Goal: Task Accomplishment & Management: Manage account settings

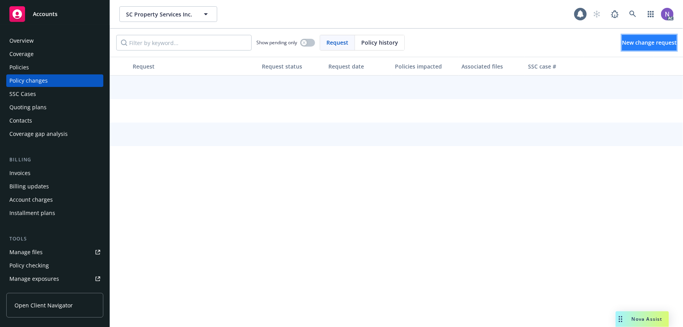
click at [625, 41] on span "New change request" at bounding box center [649, 42] width 55 height 7
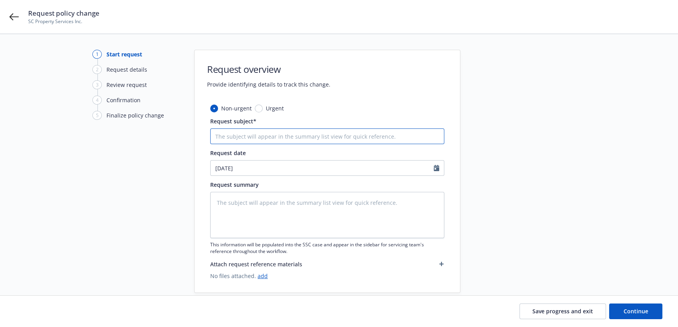
click at [246, 132] on input "Request subject*" at bounding box center [327, 136] width 234 height 16
type textarea "x"
type input "C"
type textarea "x"
type input "CO"
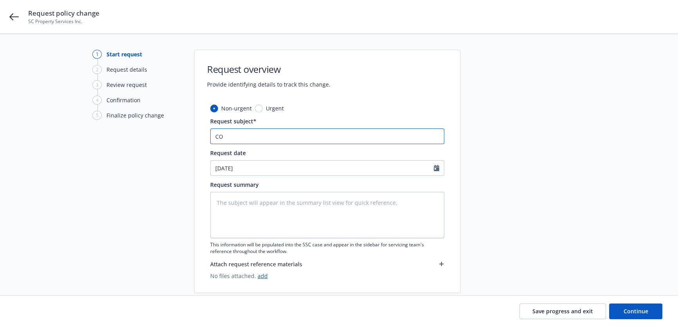
type textarea "x"
type input "COM"
type textarea "x"
type input "COMA"
type textarea "x"
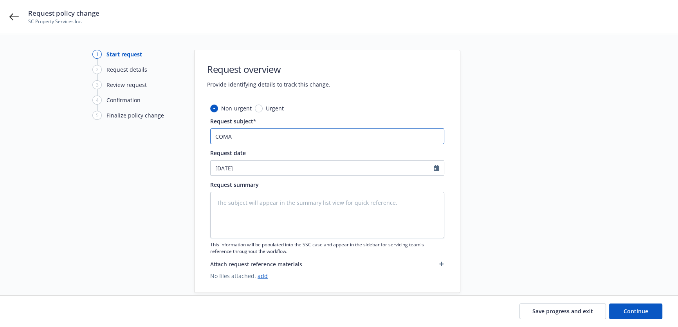
type input "COMAU"
type textarea "x"
paste input "ommercial Auto"
type input "Commercial Auto"
type textarea "x"
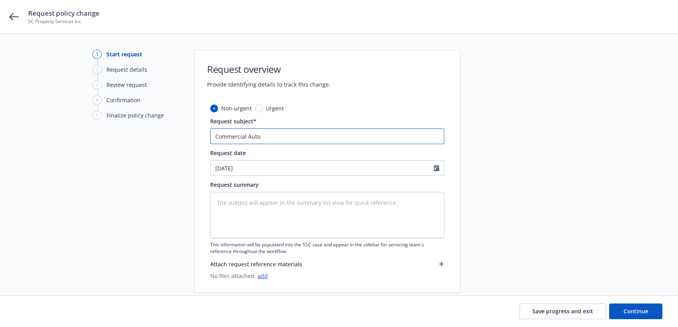
type input "Commercial Auto #"
paste input "GMI-0553-02"
type textarea "x"
type input "Commercial Auto #GMI-0553-02"
type textarea "x"
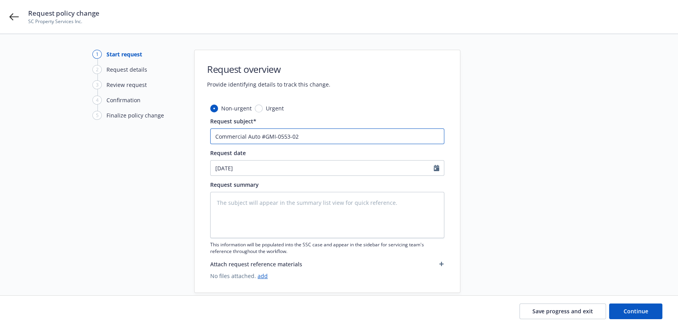
type input "Commercial Auto #GMI-0553-02:"
type textarea "x"
type input "Commercial Auto #GMI-0553-02:"
type textarea "x"
type input "Commercial Auto #GMI-0553-02: A"
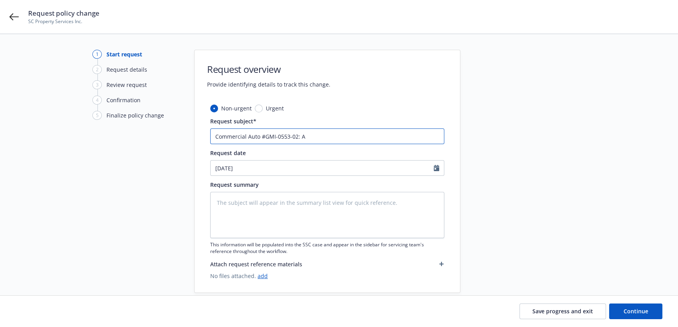
type textarea "x"
type input "Commercial Auto #GMI-0553-02: Ad"
type textarea "x"
type input "Commercial Auto #GMI-0553-02: Add"
type textarea "x"
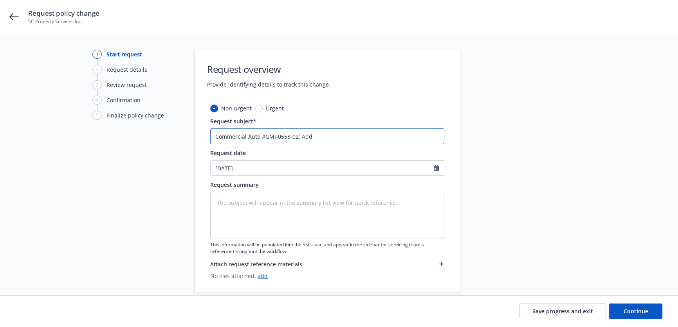
type input "Commercial Auto #GMI-0553-02: Add"
type textarea "x"
type input "Commercial Auto #GMI-0553-02: Add V"
type textarea "x"
type input "Commercial Auto #GMI-0553-02: Add Ve"
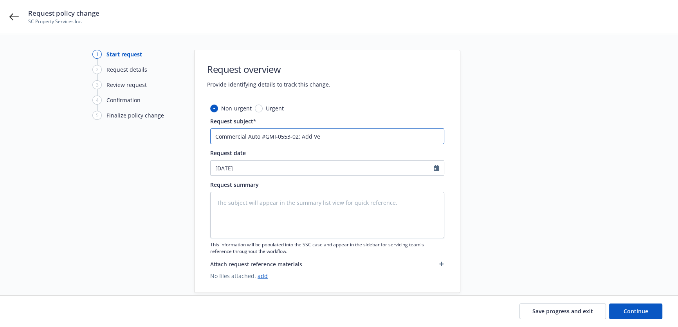
type textarea "x"
type input "Commercial Auto #GMI-0553-02: Add Veh"
type textarea "x"
type input "Commercial Auto #GMI-0553-02: Add Vehi"
type textarea "x"
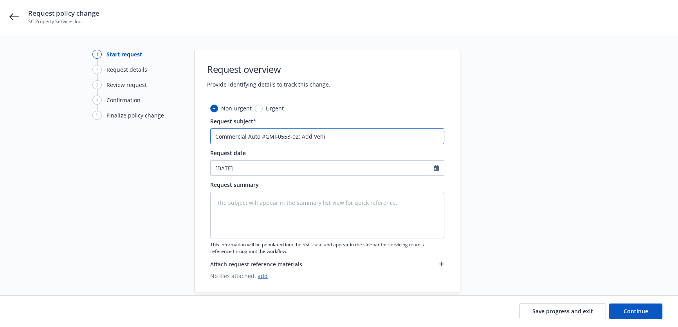
type input "Commercial Auto #GMI-0553-02: Add Vehic"
type textarea "x"
type input "Commercial Auto #GMI-0553-02: Add Vehicl"
type textarea "x"
type input "Commercial Auto #GMI-0553-02: Add Vehicle"
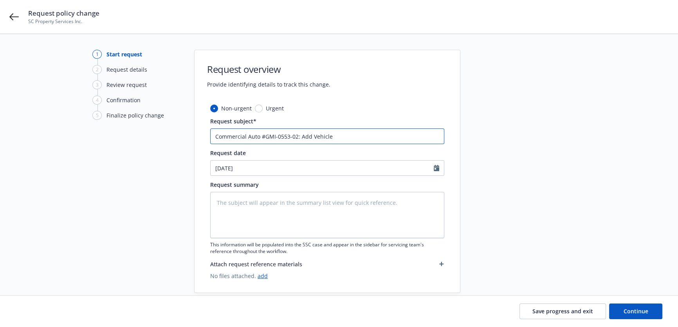
type textarea "x"
type input "Commercial Auto #GMI-0553-02: Add Vehicle"
click at [277, 202] on textarea at bounding box center [327, 215] width 234 height 46
paste textarea "BASERVICE@GMI-INSURANCE.COM"
type textarea "x"
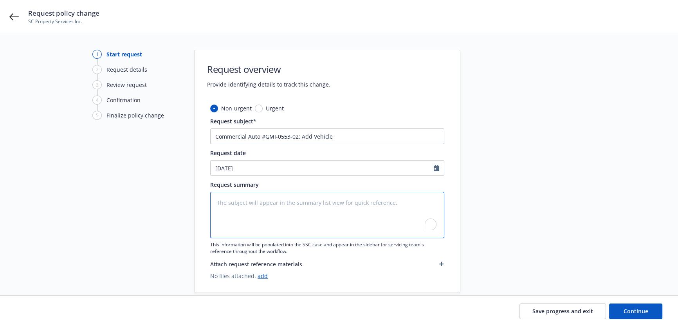
type textarea "BASERVICE@GMI-INSURANCE.COM"
type textarea "x"
type textarea "BASERVICE@GMI-INSURANCE.COM"
click at [324, 205] on textarea "BASERVICE@GMI-INSURANCE.COM" at bounding box center [327, 215] width 234 height 46
type textarea "x"
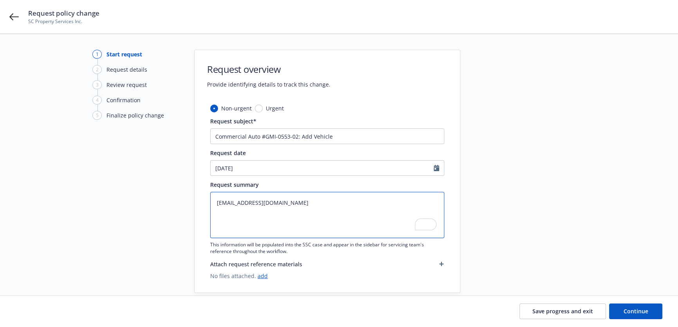
type textarea "BASERVICE@GMI-INSURANCE.COM"
paste textarea "2025 Chevrolet Silverado 1500, VIN 3GCNAAEK2SG313987"
type textarea "x"
type textarea "BASERVICE@GMI-INSURANCE.COM 2025 Chevrolet Silverado 1500, VIN 3GCNAAEK2SG313987"
click at [217, 213] on textarea "BASERVICE@GMI-INSURANCE.COM 2025 Chevrolet Silverado 1500, VIN 3GCNAAEK2SG313987" at bounding box center [327, 215] width 234 height 46
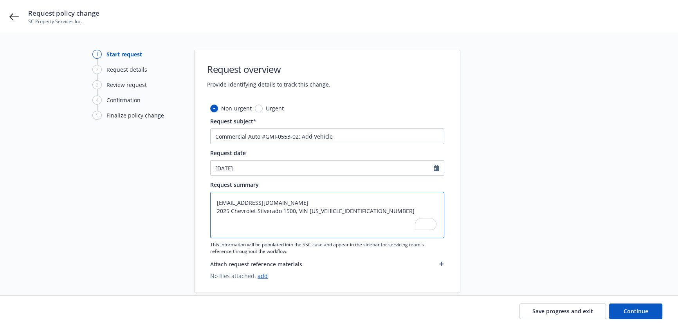
type textarea "x"
type textarea "BASERVICE@GMI-INSURANCE.COM A2025 Chevrolet Silverado 1500, VIN 3GCNAAEK2SG3139…"
type textarea "x"
type textarea "BASERVICE@GMI-INSURANCE.COM Ad2025 Chevrolet Silverado 1500, VIN 3GCNAAEK2SG313…"
type textarea "x"
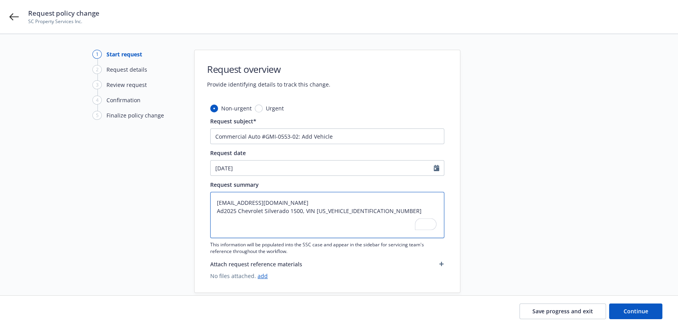
type textarea "BASERVICE@GMI-INSURANCE.COM Add2025 Chevrolet Silverado 1500, VIN 3GCNAAEK2SG31…"
type textarea "x"
type textarea "BASERVICE@GMI-INSURANCE.COM Add:2025 Chevrolet Silverado 1500, VIN 3GCNAAEK2SG3…"
type textarea "x"
type textarea "BASERVICE@GMI-INSURANCE.COM Add: 2025 Chevrolet Silverado 1500, VIN 3GCNAAEK2SG…"
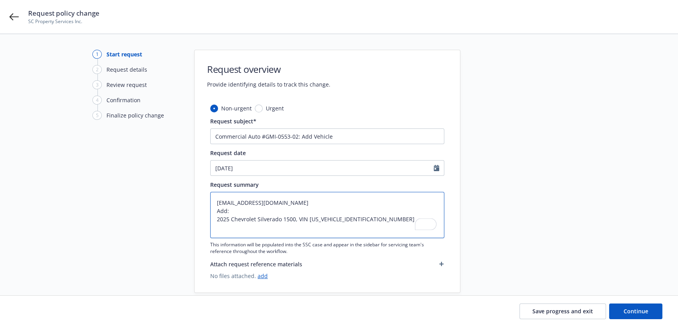
click at [297, 216] on textarea "BASERVICE@GMI-INSURANCE.COM Add: 2025 Chevrolet Silverado 1500, VIN 3GCNAAEK2SG…" at bounding box center [327, 215] width 234 height 46
type textarea "x"
type textarea "BASERVICE@GMI-INSURANCE.COM Add: 2025 Chevrolet Silverado 1500,VIN 3GCNAAEK2SG3…"
type textarea "x"
type textarea "BASERVICE@GMI-INSURANCE.COM Add: 2025 Chevrolet Silverado 1500VIN 3GCNAAEK2SG31…"
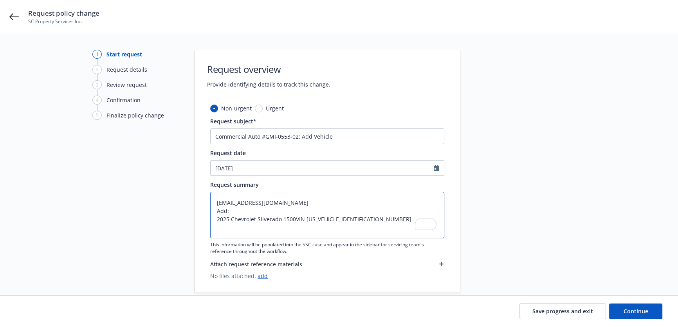
type textarea "x"
type textarea "BASERVICE@GMI-INSURANCE.COM Add: 2025 Chevrolet Silverado 1500 VIN 3GCNAAEK2SG3…"
click at [362, 228] on textarea "BASERVICE@GMI-INSURANCE.COM Add: 2025 Chevrolet Silverado 1500 VIN 3GCNAAEK2SG3…" at bounding box center [327, 215] width 234 height 46
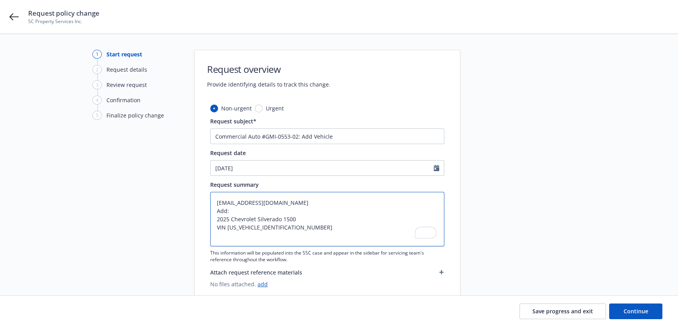
type textarea "x"
type textarea "BASERVICE@GMI-INSURANCE.COM Add: 2025 Chevrolet Silverado 1500 VIN 3GCNAAEK2SG3…"
type textarea "x"
type textarea "BASERVICE@GMI-INSURANCE.COM Add: 2025 Chevrolet Silverado 1500 VIN 3GCNAAEK2SG3…"
type textarea "x"
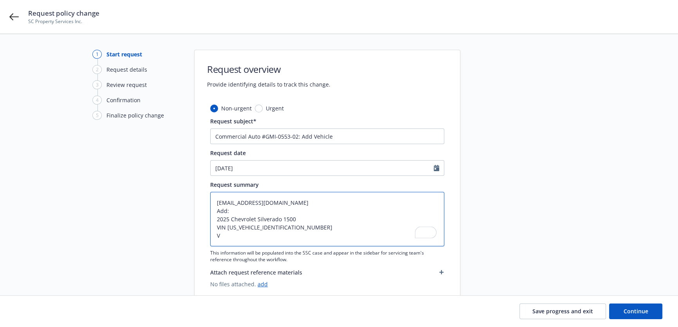
type textarea "BASERVICE@GMI-INSURANCE.COM Add: 2025 Chevrolet Silverado 1500 VIN 3GCNAAEK2SG3…"
type textarea "x"
type textarea "BASERVICE@GMI-INSURANCE.COM Add: 2025 Chevrolet Silverado 1500 VIN 3GCNAAEK2SG3…"
type textarea "x"
type textarea "BASERVICE@GMI-INSURANCE.COM Add: 2025 Chevrolet Silverado 1500 VIN 3GCNAAEK2SG3…"
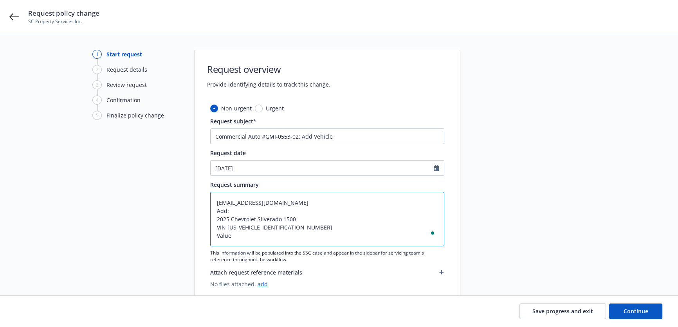
type textarea "x"
type textarea "BASERVICE@GMI-INSURANCE.COM Add: 2025 Chevrolet Silverado 1500 VIN 3GCNAAEK2SG3…"
type textarea "x"
type textarea "BASERVICE@GMI-INSURANCE.COM Add: 2025 Chevrolet Silverado 1500 VIN 3GCNAAEK2SG3…"
paste textarea "42,776.00"
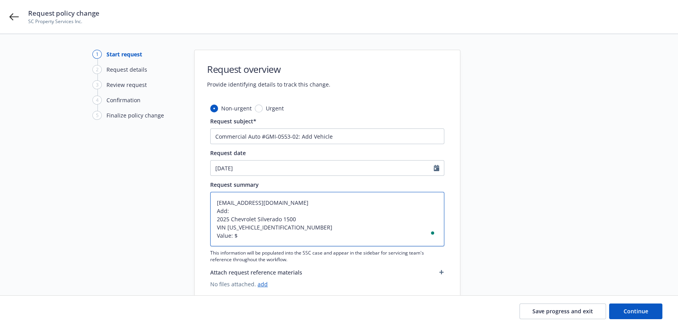
type textarea "x"
type textarea "BASERVICE@GMI-INSURANCE.COM Add: 2025 Chevrolet Silverado 1500 VIN 3GCNAAEK2SG3…"
type textarea "x"
type textarea "BASERVICE@GMI-INSURANCE.COM Add: 2025 Chevrolet Silverado 1500 VIN 3GCNAAEK2SG3…"
type textarea "x"
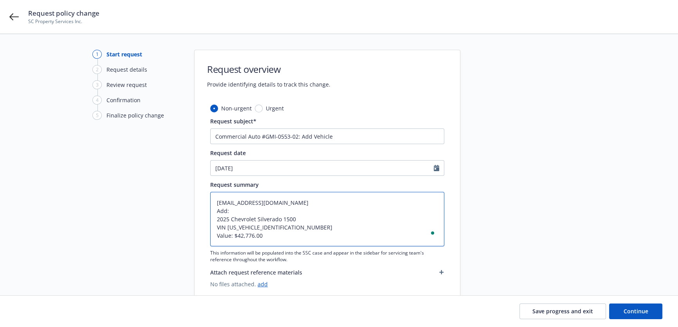
type textarea "BASERVICE@GMI-INSURANCE.COM Add: 2025 Chevrolet Silverado 1500 VIN 3GCNAAEK2SG3…"
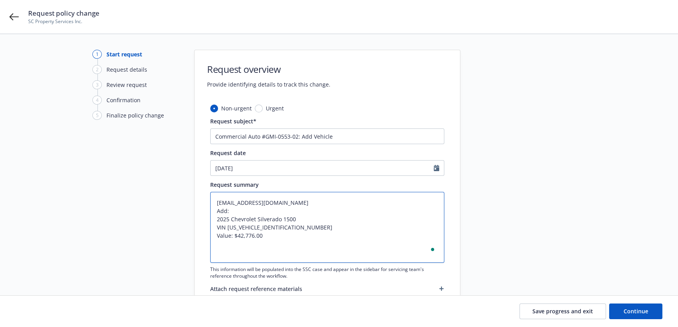
type textarea "x"
type textarea "BASERVICE@GMI-INSURANCE.COM Add: 2025 Chevrolet Silverado 1500 VIN 3GCNAAEK2SG3…"
type textarea "x"
type textarea "BASERVICE@GMI-INSURANCE.COM Add: 2025 Chevrolet Silverado 1500 VIN 3GCNAAEK2SG3…"
type textarea "x"
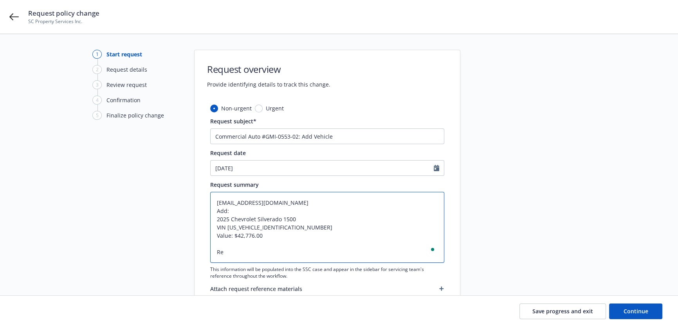
type textarea "BASERVICE@GMI-INSURANCE.COM Add: 2025 Chevrolet Silverado 1500 VIN 3GCNAAEK2SG3…"
type textarea "x"
type textarea "BASERVICE@GMI-INSURANCE.COM Add: 2025 Chevrolet Silverado 1500 VIN 3GCNAAEK2SG3…"
type textarea "x"
type textarea "BASERVICE@GMI-INSURANCE.COM Add: 2025 Chevrolet Silverado 1500 VIN 3GCNAAEK2SG3…"
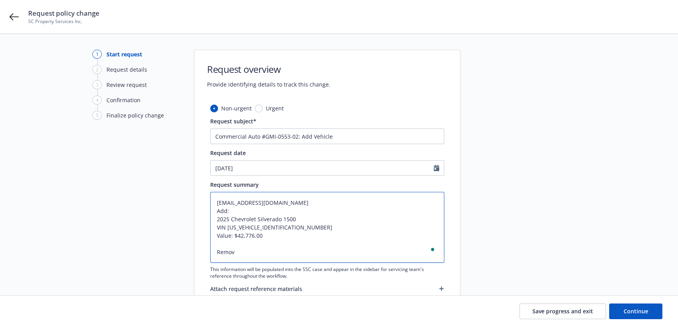
type textarea "x"
type textarea "BASERVICE@GMI-INSURANCE.COM Add: 2025 Chevrolet Silverado 1500 VIN 3GCNAAEK2SG3…"
type textarea "x"
type textarea "BASERVICE@GMI-INSURANCE.COM Add: 2025 Chevrolet Silverado 1500 VIN 3GCNAAEK2SG3…"
type textarea "x"
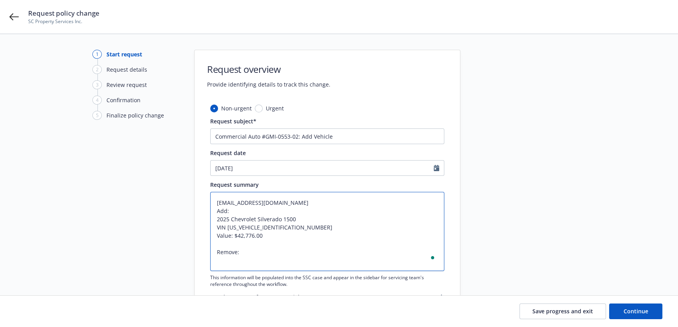
type textarea "BASERVICE@GMI-INSURANCE.COM Add: 2025 Chevrolet Silverado 1500 VIN 3GCNAAEK2SG3…"
paste textarea "2019 Chevrolet Silverado 1500"
type textarea "x"
type textarea "BASERVICE@GMI-INSURANCE.COM Add: 2025 Chevrolet Silverado 1500 VIN 3GCNAAEK2SG3…"
type textarea "x"
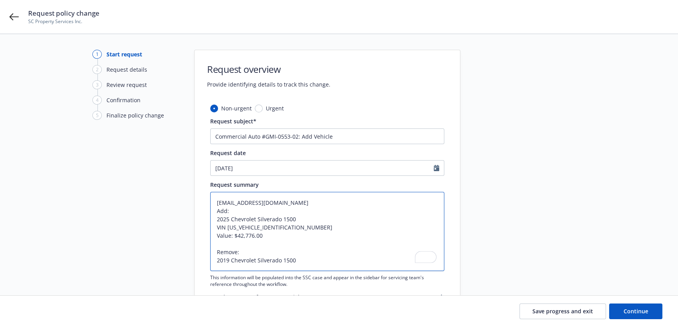
type textarea "BASERVICE@GMI-INSURANCE.COM Add: 2025 Chevrolet Silverado 1500 VIN 3GCNAAEK2SG3…"
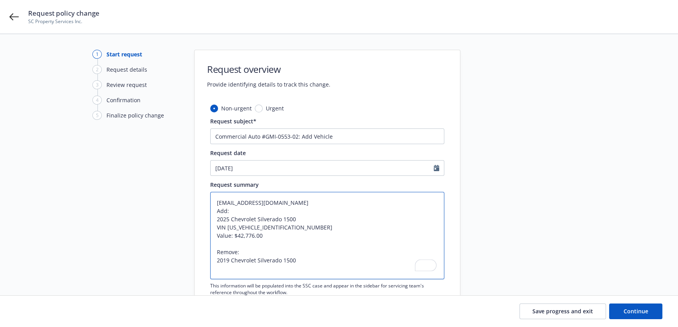
type textarea "x"
type textarea "BASERVICE@GMI-INSURANCE.COM Add: 2025 Chevrolet Silverado 1500 VIN 3GCNAAEK2SG3…"
type textarea "x"
type textarea "BASERVICE@GMI-INSURANCE.COM Add: 2025 Chevrolet Silverado 1500 VIN 3GCNAAEK2SG3…"
type textarea "x"
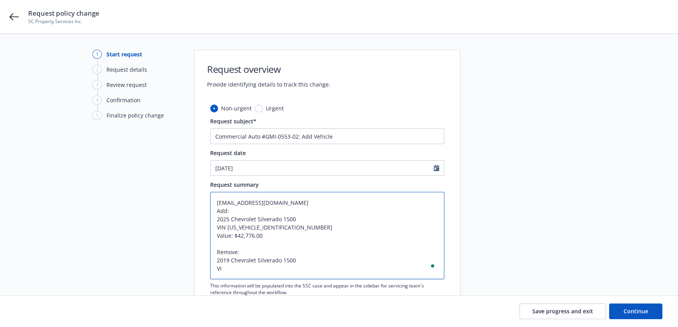
type textarea "BASERVICE@GMI-INSURANCE.COM Add: 2025 Chevrolet Silverado 1500 VIN 3GCNAAEK2SG3…"
type textarea "x"
type textarea "BASERVICE@GMI-INSURANCE.COM Add: 2025 Chevrolet Silverado 1500 VIN 3GCNAAEK2SG3…"
type textarea "x"
type textarea "BASERVICE@GMI-INSURANCE.COM Add: 2025 Chevrolet Silverado 1500 VIN 3GCNAAEK2SG3…"
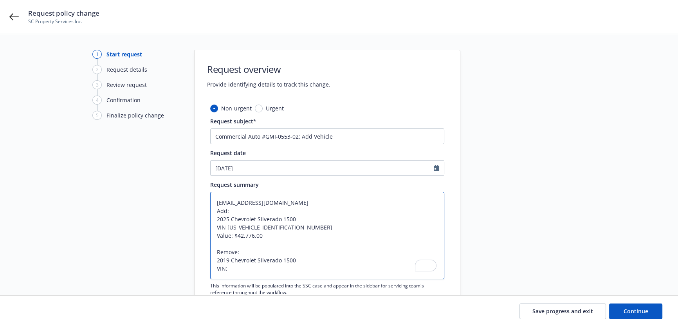
click at [308, 262] on textarea "BASERVICE@GMI-INSURANCE.COM Add: 2025 Chevrolet Silverado 1500 VIN 3GCNAAEK2SG3…" at bounding box center [327, 235] width 234 height 87
paste textarea "3GCNWAEH1KG293379"
type textarea "x"
type textarea "BASERVICE@GMI-INSURANCE.COM Add: 2025 Chevrolet Silverado 1500 VIN 3GCNAAEK2SG3…"
type textarea "x"
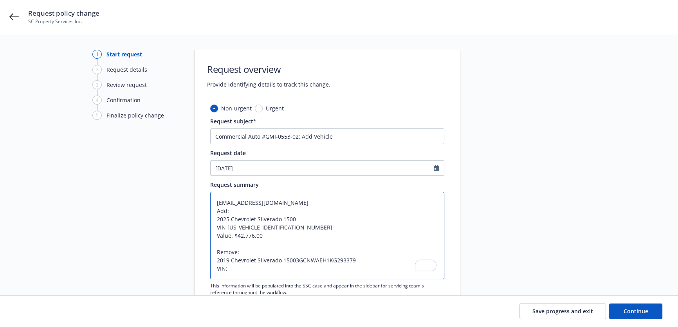
type textarea "BASERVICE@GMI-INSURANCE.COM Add: 2025 Chevrolet Silverado 1500 VIN 3GCNAAEK2SG3…"
click at [284, 273] on textarea "BASERVICE@GMI-INSURANCE.COM Add: 2025 Chevrolet Silverado 1500 VIN 3GCNAAEK2SG3…" at bounding box center [327, 235] width 234 height 87
paste textarea "3GCNWAEH1KG293379"
type textarea "x"
type textarea "[EMAIL_ADDRESS][DOMAIN_NAME] Add: 2025 Chevrolet Silverado 1500 VIN [US_VEHICLE…"
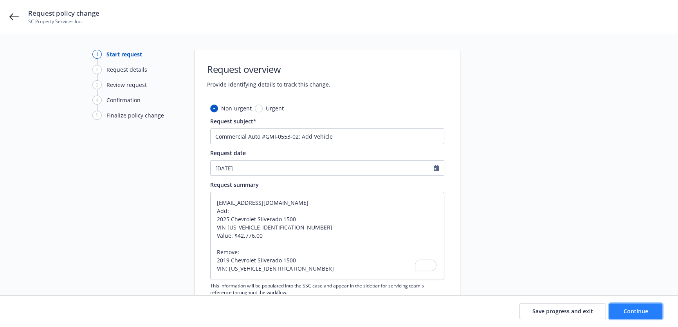
click at [626, 308] on span "Continue" at bounding box center [635, 310] width 25 height 7
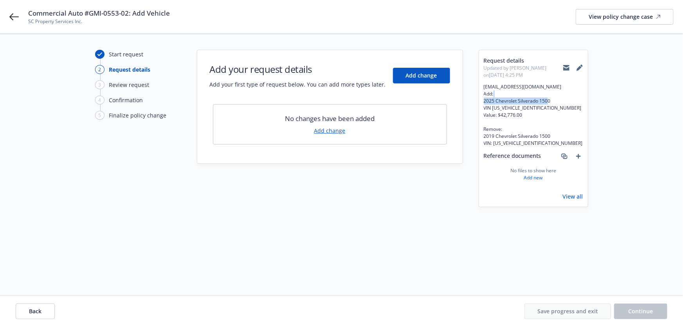
drag, startPoint x: 552, startPoint y: 100, endPoint x: 481, endPoint y: 103, distance: 70.5
click at [481, 103] on div "Request details Updated by Angela Marquez on 09/16/2025, 4:25 PM BASERVICE@GMI-…" at bounding box center [533, 128] width 109 height 157
click at [582, 63] on button at bounding box center [579, 68] width 7 height 16
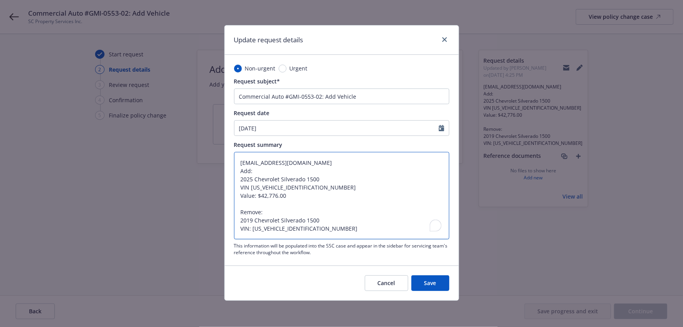
drag, startPoint x: 328, startPoint y: 180, endPoint x: 239, endPoint y: 179, distance: 89.2
click at [239, 179] on textarea "[EMAIL_ADDRESS][DOMAIN_NAME] Add: 2025 Chevrolet Silverado 1500 VIN [US_VEHICLE…" at bounding box center [341, 195] width 215 height 87
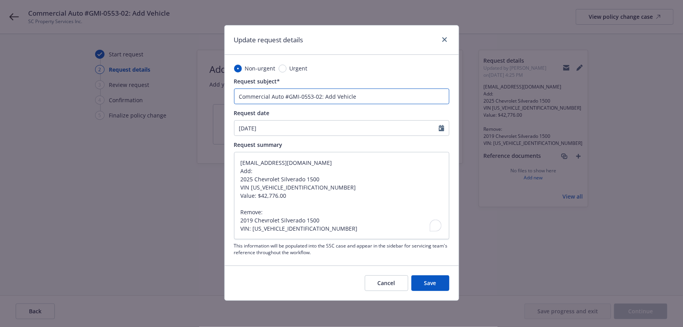
click at [388, 96] on input "Commercial Auto #GMI-0553-02: Add Vehicle" at bounding box center [341, 96] width 215 height 16
paste input "2025 Chevrolet Silverado 1500"
type textarea "x"
type input "Commercial Auto #GMI-0553-02: Add Vehicle 2025 Chevrolet Silverado 1500"
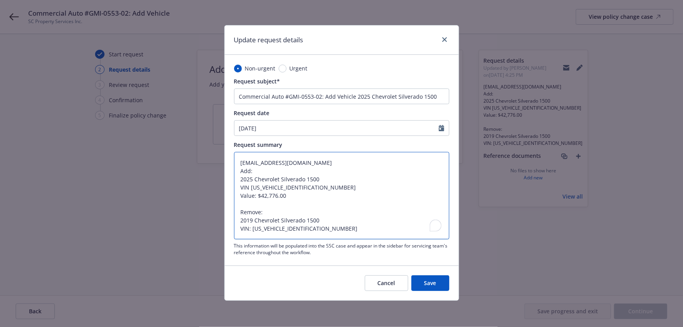
drag, startPoint x: 296, startPoint y: 187, endPoint x: 308, endPoint y: 186, distance: 12.7
click at [308, 186] on textarea "[EMAIL_ADDRESS][DOMAIN_NAME] Add: 2025 Chevrolet Silverado 1500 VIN [US_VEHICLE…" at bounding box center [341, 195] width 215 height 87
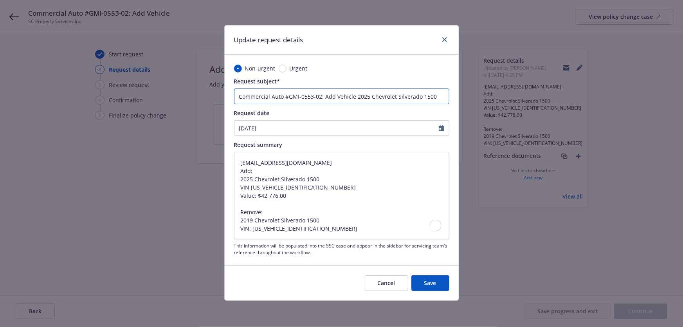
drag, startPoint x: 434, startPoint y: 94, endPoint x: 420, endPoint y: 96, distance: 13.8
click at [420, 96] on input "Commercial Auto #GMI-0553-02: Add Vehicle 2025 Chevrolet Silverado 1500" at bounding box center [341, 96] width 215 height 16
type textarea "x"
type input "Commercial Auto #GMI-0553-02: Add Vehicle 2025 Chevrolet Silverado #"
paste input "3987"
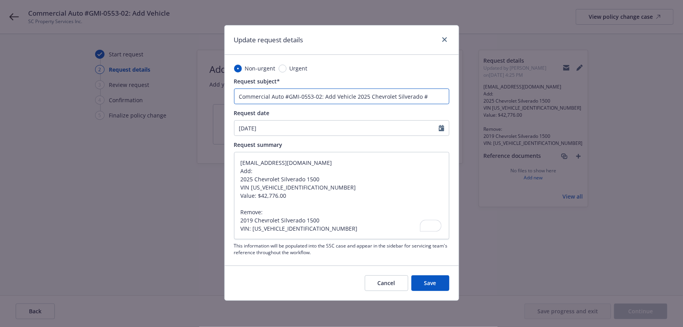
type textarea "x"
type input "Commercial Auto #GMI-0553-02: Add Vehicle 2025 Chevrolet Silverado #3987"
type textarea "x"
type input "Commercial Auto #GMI-0553-02: Add Vehicle 2025 Chevrolet Silverado #3987,"
type textarea "x"
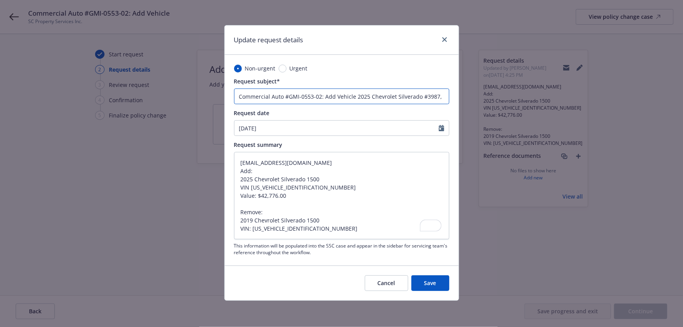
type input "Commercial Auto #GMI-0553-02: Add Vehicle 2025 Chevrolet Silverado #3987,"
type textarea "x"
type input "Commercial Auto #GMI-0553-02: Add Vehicle 2025 Chevrolet Silverado #3987, R"
type textarea "x"
type input "Commercial Auto #GMI-0553-02: Add Vehicle 2025 Chevrolet Silverado #3987, Re"
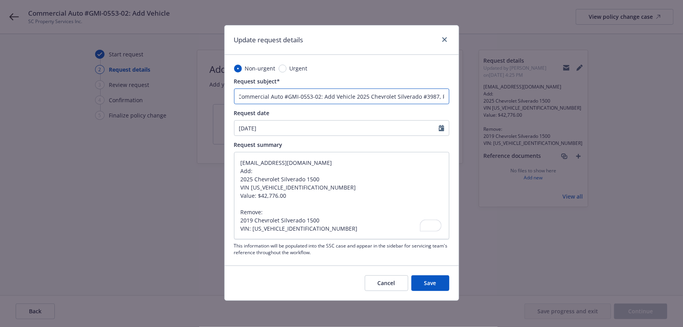
type textarea "x"
type input "Commercial Auto #GMI-0553-02: Add Vehicle 2025 Chevrolet Silverado #3987, Rem"
type textarea "x"
type input "Commercial Auto #GMI-0553-02: Add Vehicle 2025 Chevrolet Silverado #3987, Remo"
type textarea "x"
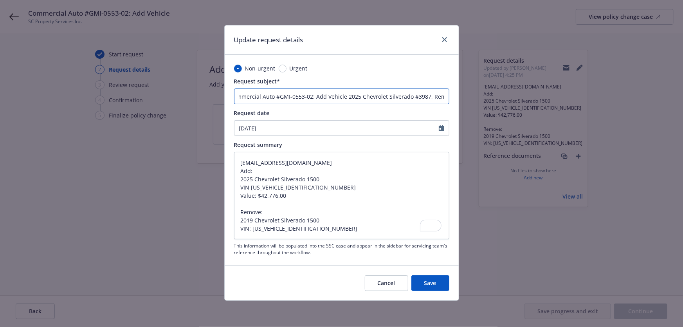
type input "Commercial Auto #GMI-0553-02: Add Vehicle 2025 Chevrolet Silverado #3987, Remov"
type textarea "x"
type input "Commercial Auto #GMI-0553-02: Add Vehicle 2025 Chevrolet Silverado #3987, Remove"
type textarea "x"
type input "Commercial Auto #GMI-0553-02: Add Vehicle 2025 Chevrolet Silverado #3987, Remove"
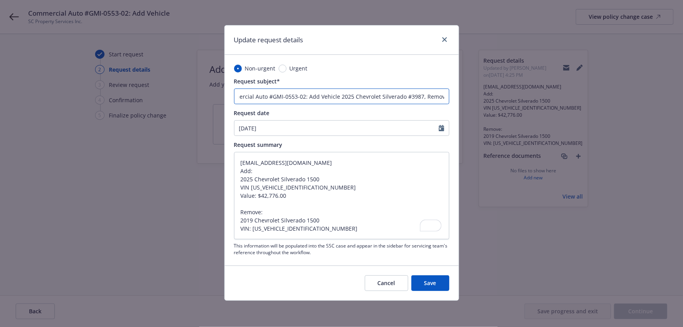
type textarea "x"
type input "Commercial Auto #GMI-0553-02: Add Vehicle 2025 Chevrolet Silverado #3987, Remov…"
type textarea "x"
type input "Commercial Auto #GMI-0553-02: Add Vehicle 2025 Chevrolet Silverado #3987, Remov…"
type textarea "x"
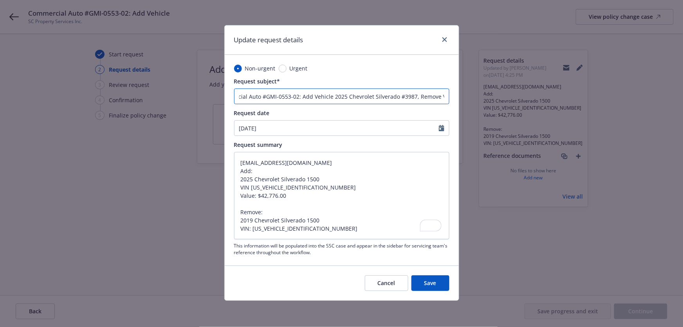
type input "Commercial Auto #GMI-0553-02: Add Vehicle 2025 Chevrolet Silverado #3987, Remov…"
type textarea "x"
type input "Commercial Auto #GMI-0553-02: Add Vehicle 2025 Chevrolet Silverado #3987, Remov…"
type textarea "x"
type input "Commercial Auto #GMI-0553-02: Add Vehicle 2025 Chevrolet Silverado #3987, Remov…"
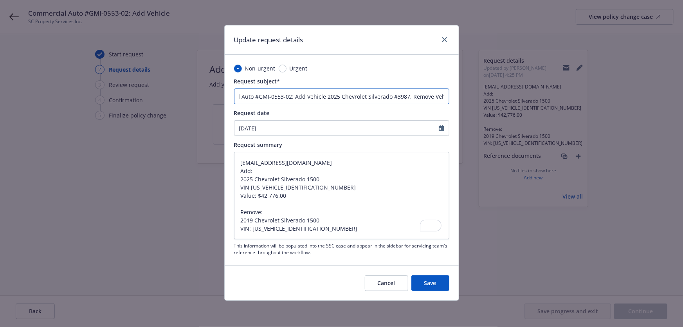
type textarea "x"
type input "Commercial Auto #GMI-0553-02: Add Vehicle 2025 Chevrolet Silverado #3987, Remov…"
type textarea "x"
type input "Commercial Auto #GMI-0553-02: Add Vehicle 2025 Chevrolet Silverado #3987, Remov…"
type textarea "x"
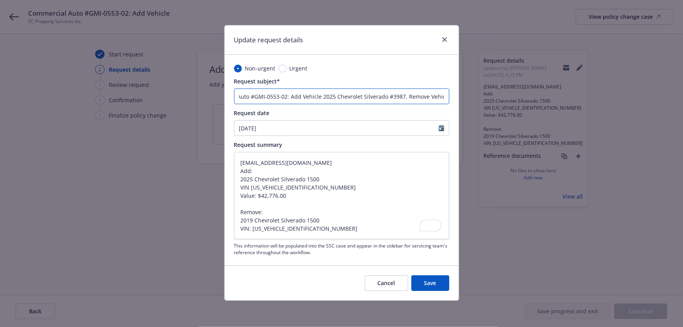
scroll to position [0, 36]
type input "Commercial Auto #GMI-0553-02: Add Vehicle 2025 Chevrolet Silverado #3987, Remov…"
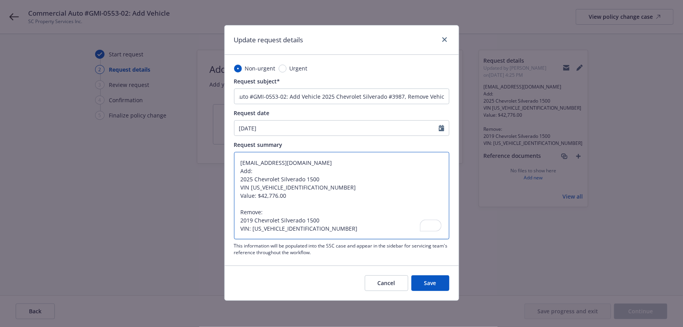
scroll to position [0, 0]
drag, startPoint x: 236, startPoint y: 221, endPoint x: 321, endPoint y: 219, distance: 84.9
click at [321, 219] on textarea "BASERVICE@GMI-INSURANCE.COM Add: 2025 Chevrolet Silverado 1500 VIN 3GCNAAEK2SG3…" at bounding box center [341, 195] width 215 height 87
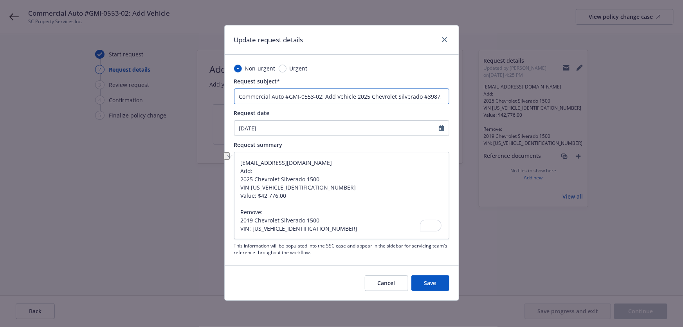
click at [446, 100] on input "Commercial Auto #GMI-0553-02: Add Vehicle 2025 Chevrolet Silverado #3987, Remov…" at bounding box center [341, 96] width 215 height 16
click at [431, 95] on input "Commercial Auto #GMI-0553-02: Add Vehicle 2025 Chevrolet Silverado #3987, Remov…" at bounding box center [341, 96] width 215 height 16
paste input "2019 Chevrolet Silverado 1500"
type textarea "x"
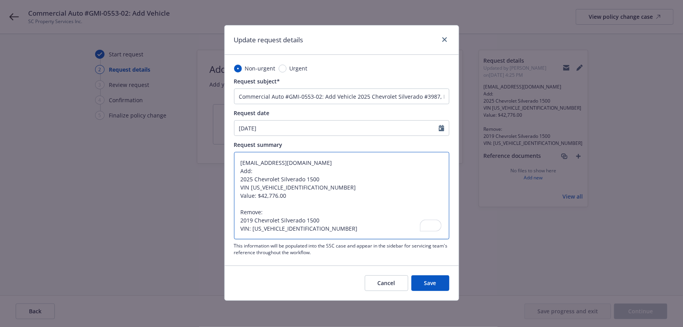
drag, startPoint x: 300, startPoint y: 229, endPoint x: 313, endPoint y: 227, distance: 13.0
click at [312, 228] on textarea "BASERVICE@GMI-INSURANCE.COM Add: 2025 Chevrolet Silverado 1500 VIN 3GCNAAEK2SG3…" at bounding box center [341, 195] width 215 height 87
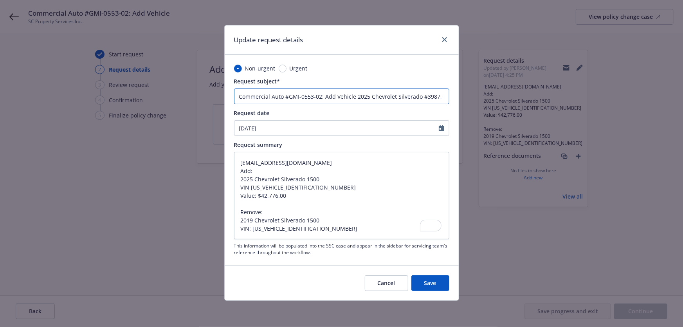
click at [442, 99] on input "Commercial Auto #GMI-0553-02: Add Vehicle 2025 Chevrolet Silverado #3987, Remov…" at bounding box center [341, 96] width 215 height 16
type input "Commercial Auto #GMI-0553-02: Add Vehicle 2025 Chevrolet Silverado #3987, Remov…"
type textarea "x"
type input "Commercial Auto #GMI-0553-02: Add Vehicle 2025 Chevrolet Silverado #3987, Remov…"
type textarea "x"
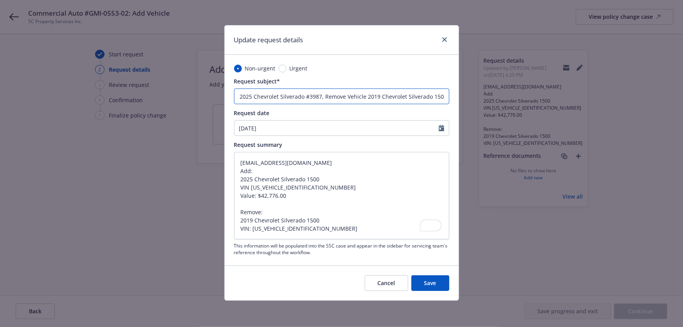
type input "Commercial Auto #GMI-0553-02: Add Vehicle 2025 Chevrolet Silverado #3987, Remov…"
type textarea "x"
type input "Commercial Auto #GMI-0553-02: Add Vehicle 2025 Chevrolet Silverado #3987, Remov…"
type textarea "x"
type input "Commercial Auto #GMI-0553-02: Add Vehicle 2025 Chevrolet Silverado #3987, Remov…"
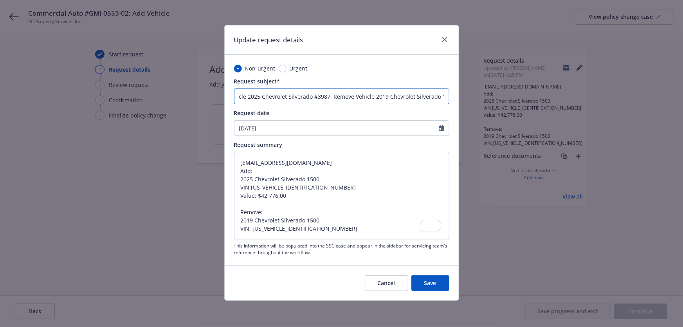
type textarea "x"
type input "Commercial Auto #GMI-0553-02: Add Vehicle 2025 Chevrolet Silverado #3987, Remov…"
type textarea "x"
type input "Commercial Auto #GMI-0553-02: Add Vehicle 2025 Chevrolet Silverado #3987, Remov…"
type textarea "x"
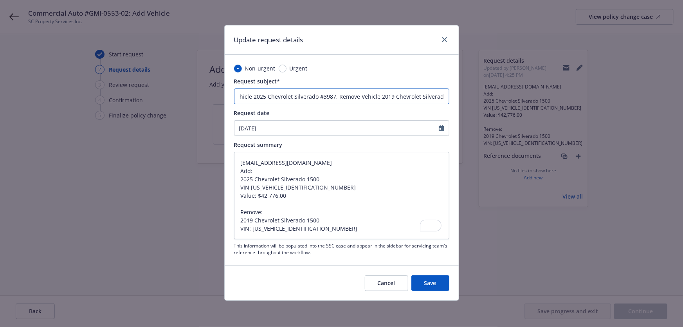
type input "Commercial Auto #GMI-0553-02: Add Vehicle 2025 Chevrolet Silverado #3987, Remov…"
type textarea "x"
type input "Commercial Auto #GMI-0553-02: Add Vehicle 2025 Chevrolet Silverado #3987, Remov…"
type textarea "x"
type input "Commercial Auto #GMI-0553-02: Add Vehicle 2025 Chevrolet Silverado #3987, Remov…"
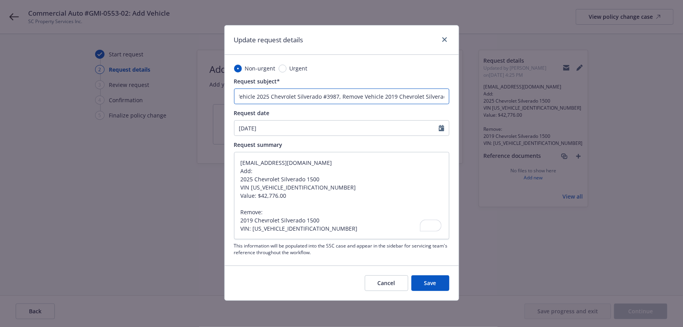
type textarea "x"
type input "Commercial Auto #GMI-0553-02: Add Vehicle 2025 Chevrolet Silverado #3987, Remov…"
paste input "3379"
type textarea "x"
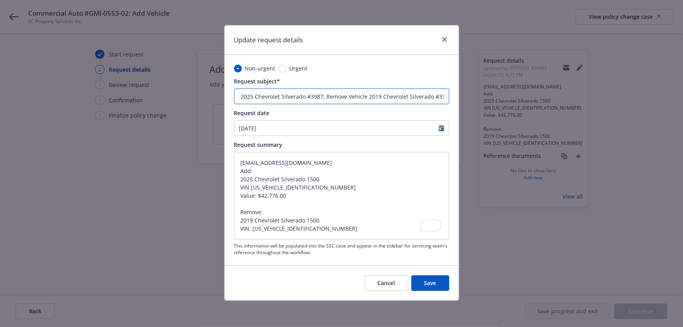
type input "Commercial Auto #GMI-0553-02: Add Vehicle 2025 Chevrolet Silverado #3987, Remov…"
click at [438, 282] on button "Save" at bounding box center [430, 283] width 38 height 16
type textarea "x"
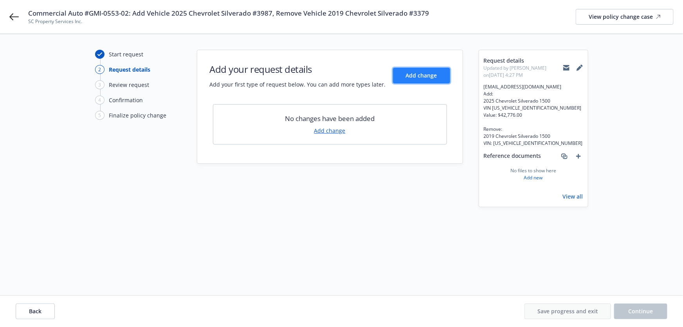
click at [425, 77] on span "Add change" at bounding box center [421, 75] width 31 height 7
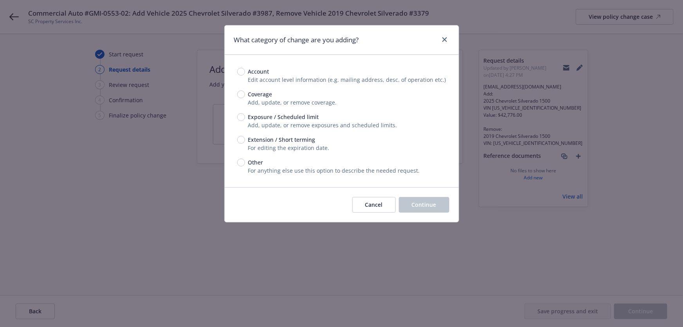
click at [283, 118] on span "Exposure / Scheduled limit" at bounding box center [283, 117] width 71 height 8
click at [245, 118] on input "Exposure / Scheduled limit" at bounding box center [241, 117] width 8 height 8
radio input "true"
click at [405, 203] on button "Continue" at bounding box center [424, 205] width 50 height 16
type textarea "x"
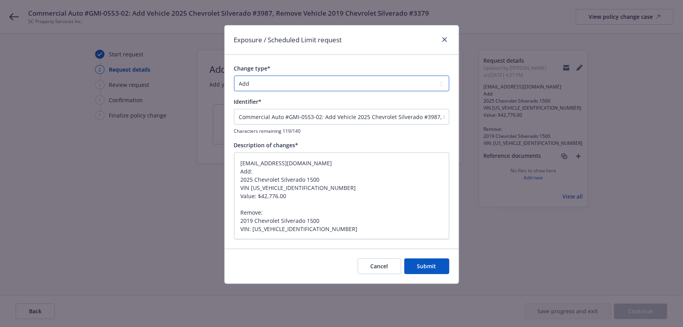
click at [286, 80] on select "Add Audit Change Remove" at bounding box center [341, 84] width 215 height 16
select select "CHANGE"
click at [234, 76] on select "Add Audit Change Remove" at bounding box center [341, 84] width 215 height 16
click at [427, 261] on button "Submit" at bounding box center [426, 266] width 45 height 16
type textarea "x"
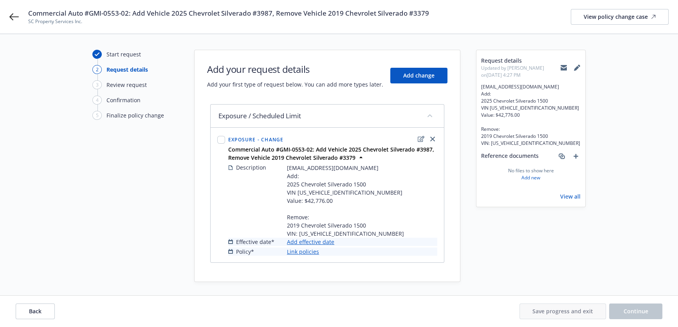
click at [319, 243] on link "Add effective date" at bounding box center [310, 242] width 47 height 8
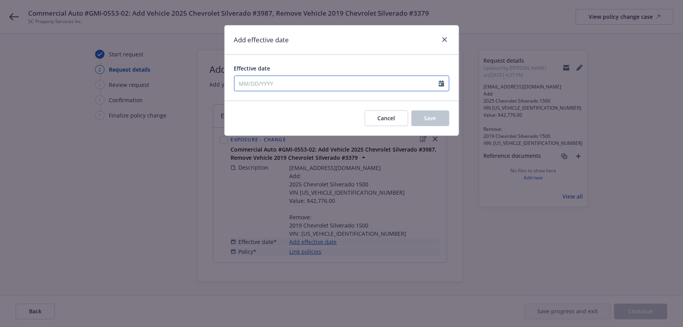
click at [297, 84] on input "Effective date" at bounding box center [336, 83] width 204 height 15
select select "9"
click at [270, 149] on span "16" at bounding box center [269, 153] width 11 height 10
type input "[DATE]"
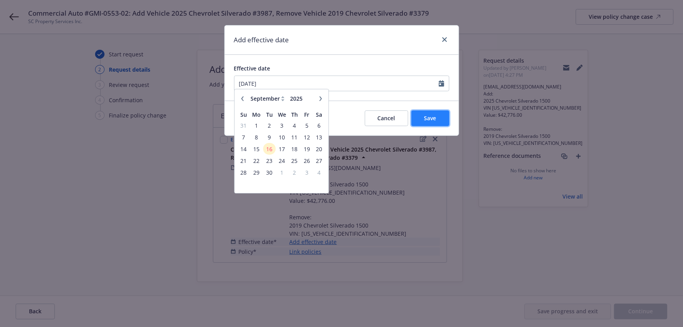
click at [428, 116] on span "Save" at bounding box center [430, 117] width 12 height 7
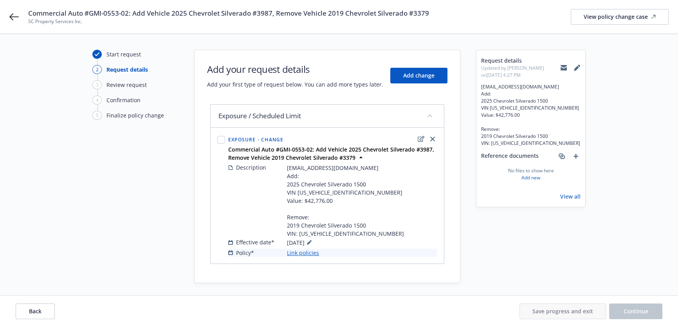
click at [312, 252] on link "Link policies" at bounding box center [303, 253] width 32 height 8
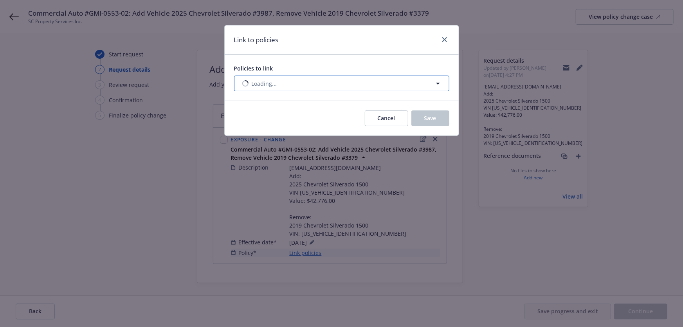
click at [308, 80] on button "Loading..." at bounding box center [341, 84] width 215 height 16
select select "ACTIVE"
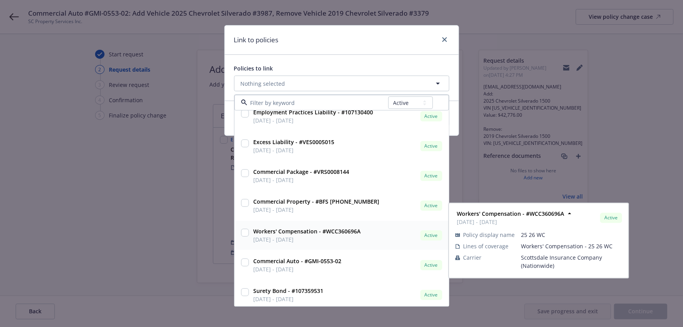
scroll to position [12, 0]
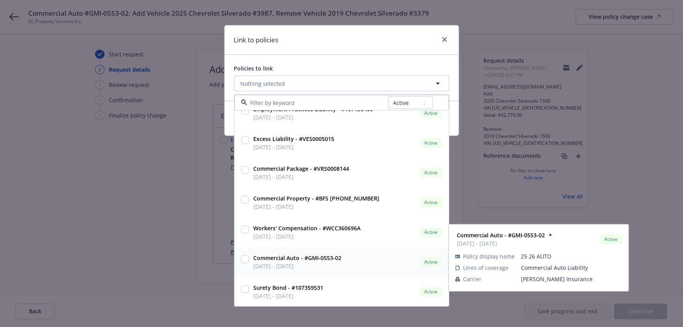
click at [337, 259] on strong "Commercial Auto - #GMI-0553-02" at bounding box center [298, 257] width 88 height 7
checkbox input "true"
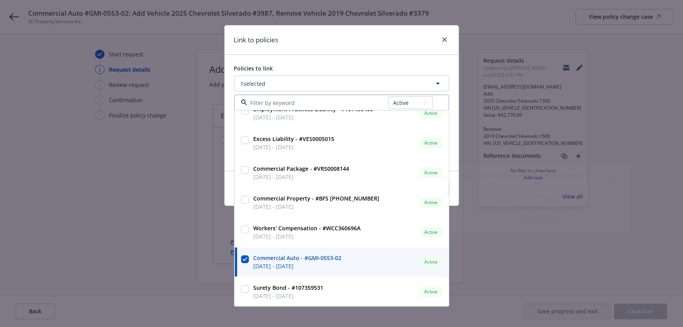
click at [349, 49] on div "Link to policies" at bounding box center [342, 39] width 234 height 29
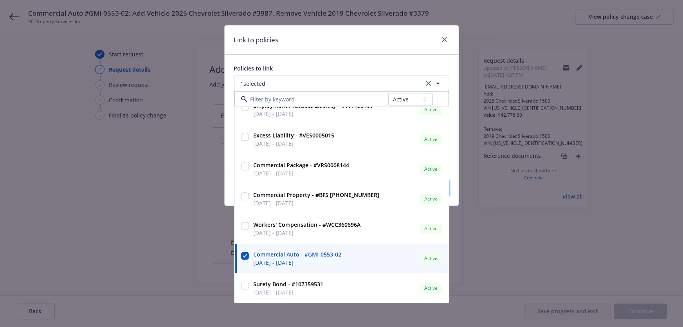
click at [431, 191] on span "Save" at bounding box center [430, 187] width 12 height 7
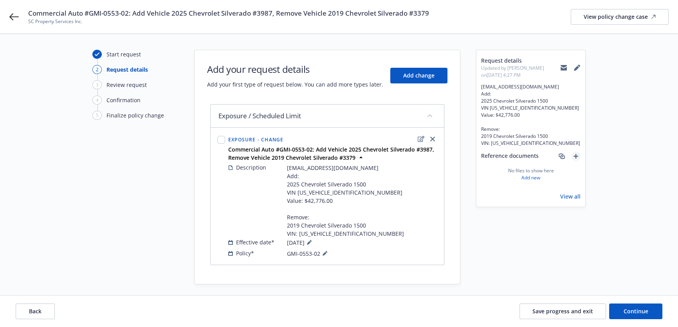
click at [577, 159] on link "add" at bounding box center [575, 155] width 9 height 9
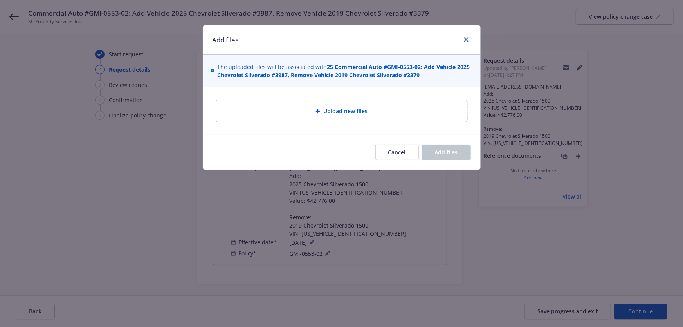
click at [370, 113] on div "Upload new files" at bounding box center [341, 110] width 239 height 9
type textarea "x"
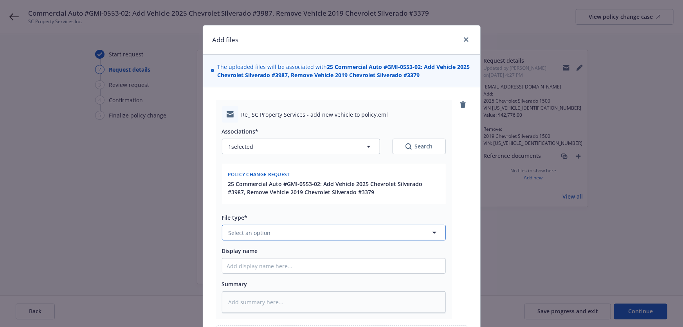
click at [286, 229] on button "Select an option" at bounding box center [334, 233] width 224 height 16
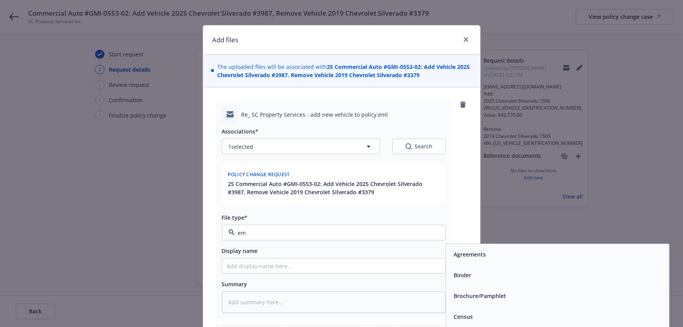
type input "ema"
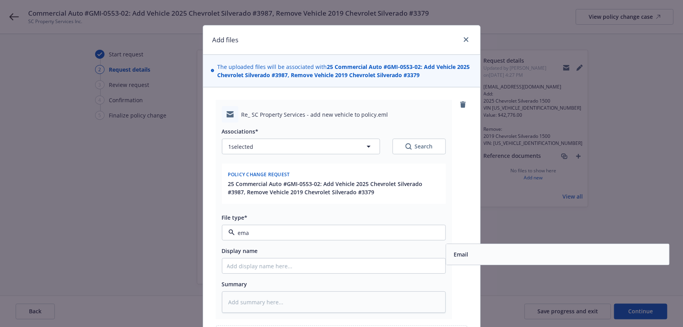
click at [461, 254] on span "Email" at bounding box center [461, 254] width 14 height 8
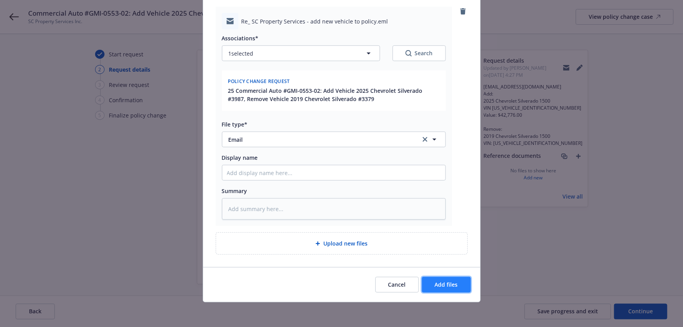
click at [446, 279] on button "Add files" at bounding box center [446, 285] width 49 height 16
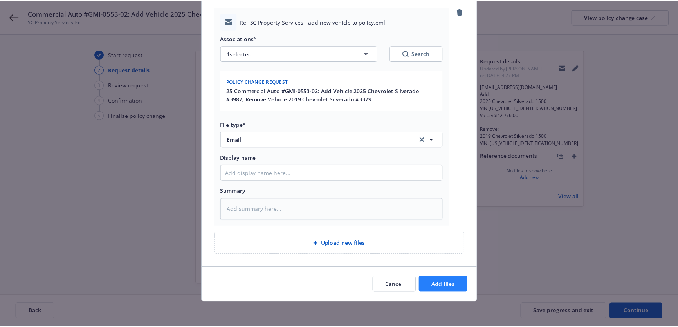
scroll to position [65, 0]
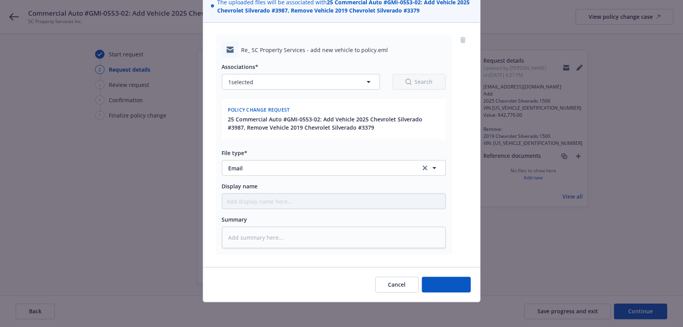
type textarea "x"
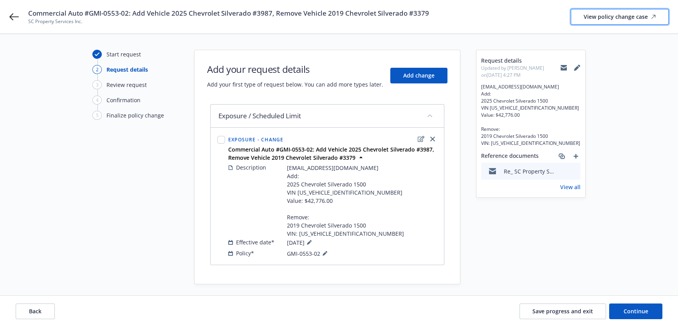
click at [605, 15] on div "View policy change case" at bounding box center [620, 16] width 72 height 15
click at [563, 72] on button at bounding box center [563, 68] width 7 height 16
click at [323, 195] on span "BASERVICE@GMI-INSURANCE.COM Add: 2025 Chevrolet Silverado 1500 VIN 3GCNAAEK2SG3…" at bounding box center [345, 201] width 117 height 74
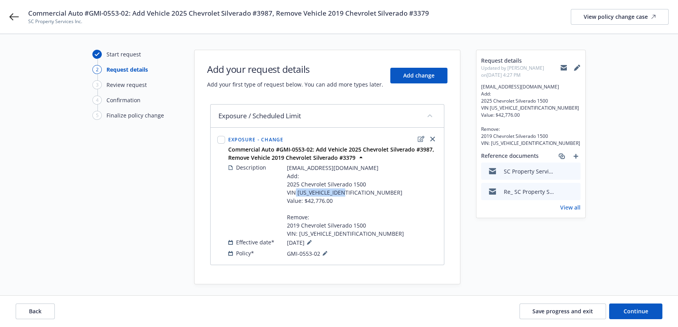
click at [323, 195] on span "BASERVICE@GMI-INSURANCE.COM Add: 2025 Chevrolet Silverado 1500 VIN 3GCNAAEK2SG3…" at bounding box center [345, 201] width 117 height 74
copy span "3GCNAAEK2SG313987"
click at [303, 185] on span "BASERVICE@GMI-INSURANCE.COM Add: 2025 Chevrolet Silverado 1500 VIN 3GCNAAEK2SG3…" at bounding box center [345, 201] width 117 height 74
copy span "Chevrolet"
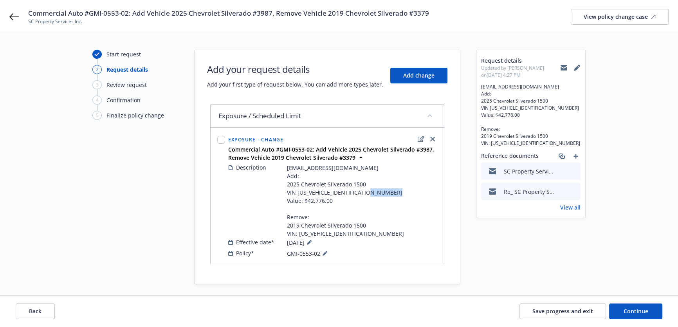
drag, startPoint x: 333, startPoint y: 202, endPoint x: 306, endPoint y: 202, distance: 26.6
click at [306, 202] on span "BASERVICE@GMI-INSURANCE.COM Add: 2025 Chevrolet Silverado 1500 VIN 3GCNAAEK2SG3…" at bounding box center [345, 201] width 117 height 74
copy span "42,776.00"
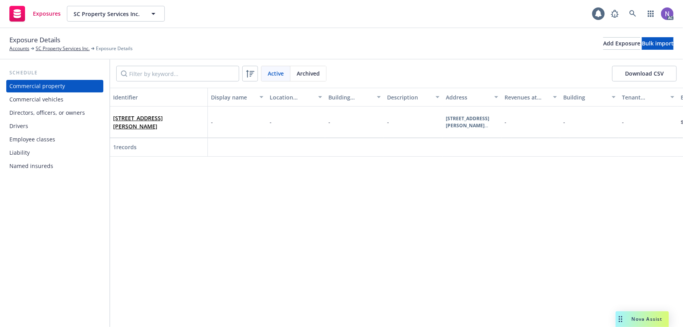
click at [64, 104] on div "Commercial vehicles" at bounding box center [54, 99] width 91 height 13
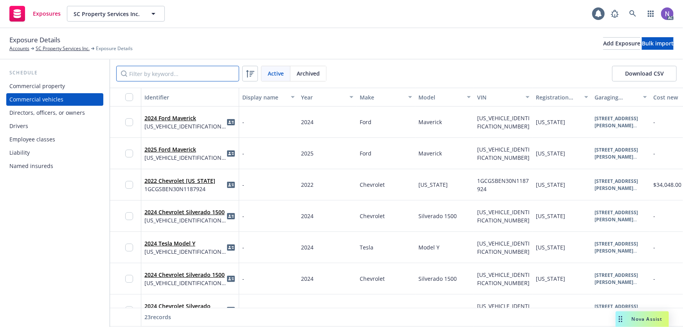
click at [187, 80] on input "Filter by keyword..." at bounding box center [177, 74] width 123 height 16
paste input "3379"
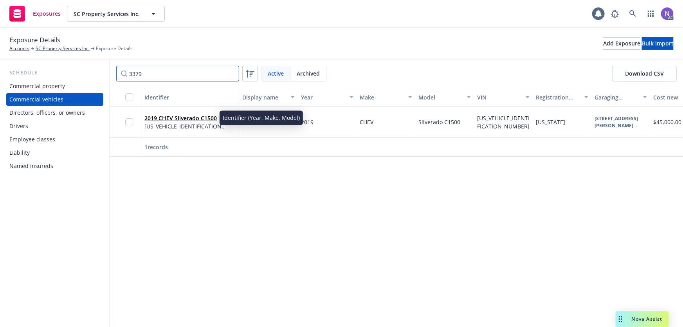
type input "3379"
click at [177, 120] on link "2019 CHEV Silverado C1500" at bounding box center [180, 117] width 72 height 7
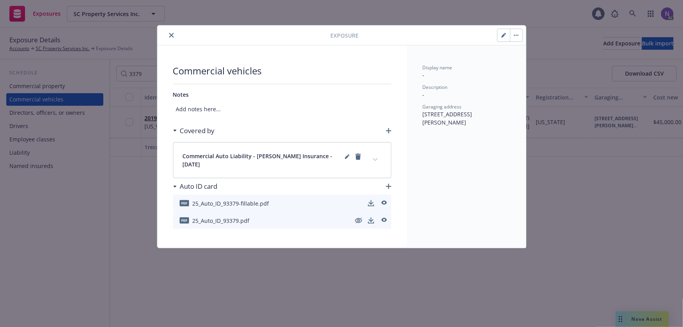
click at [503, 35] on icon "button" at bounding box center [503, 36] width 4 height 4
select select "CA"
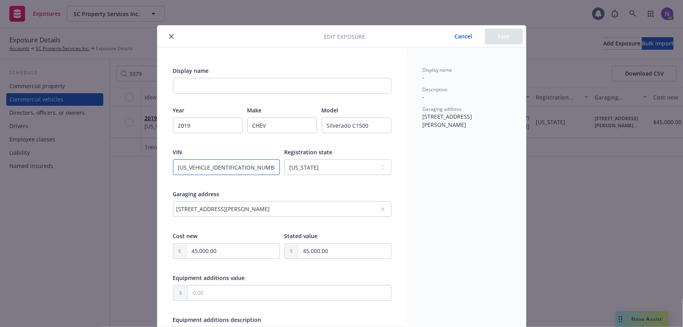
click at [242, 168] on input "3GCNWAEH1KG293379" at bounding box center [226, 167] width 107 height 16
click at [204, 86] on input "Display name" at bounding box center [282, 86] width 218 height 16
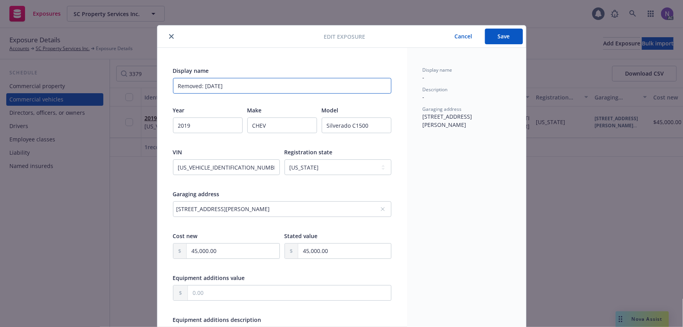
type input "Removed: 09/16/2025"
click at [492, 34] on button "Save" at bounding box center [504, 37] width 38 height 16
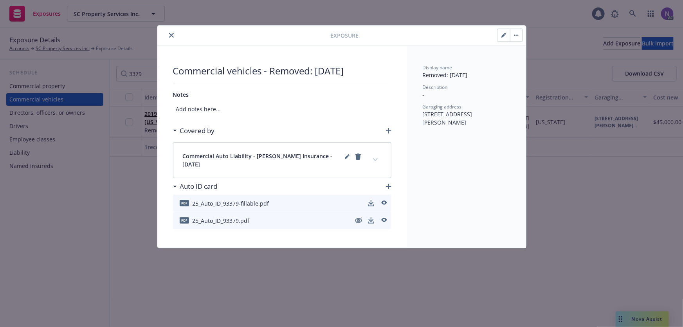
click at [516, 34] on icon "button" at bounding box center [516, 35] width 5 height 2
click at [532, 59] on link "Archive" at bounding box center [532, 57] width 45 height 16
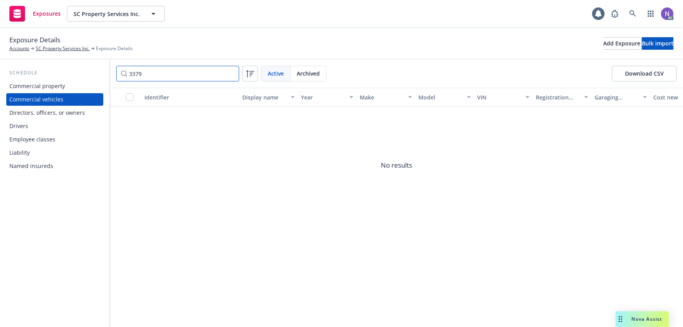
click at [231, 75] on input "3379" at bounding box center [177, 74] width 123 height 16
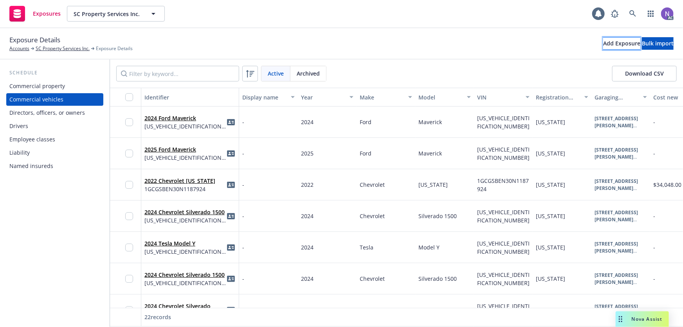
click at [603, 46] on button "Add Exposure" at bounding box center [621, 43] width 37 height 13
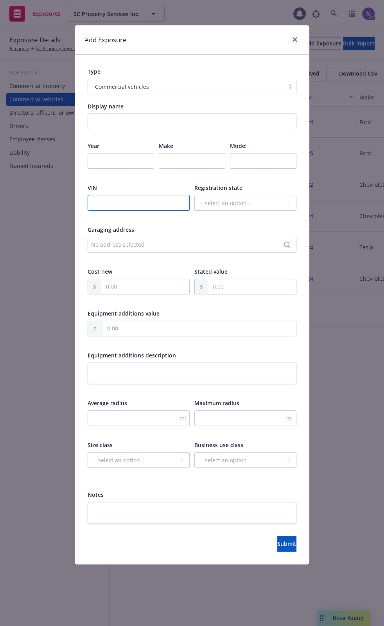
click at [133, 199] on input "text" at bounding box center [139, 203] width 102 height 16
paste input "3GCNAAEK2SG313987"
type input "3GCNAAEK2SG313987"
click at [222, 204] on select "-- select an option -- Alaska Alabama Arkansas American Samoa Arizona Californi…" at bounding box center [246, 203] width 102 height 16
select select "CA"
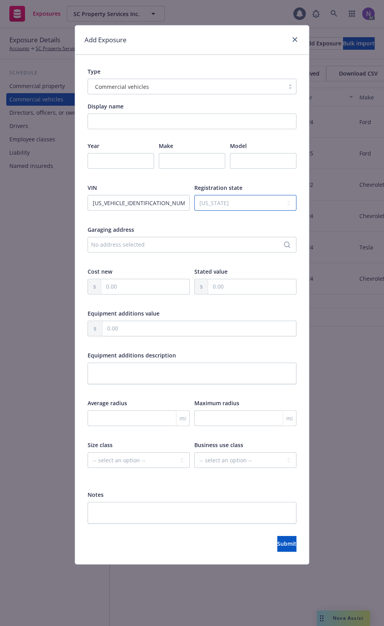
click at [195, 195] on select "-- select an option -- Alaska Alabama Arkansas American Samoa Arizona Californi…" at bounding box center [246, 203] width 102 height 16
click at [127, 159] on input "number" at bounding box center [121, 161] width 67 height 16
type input "2025"
paste input "Chevrolet"
type input "Chevrolet"
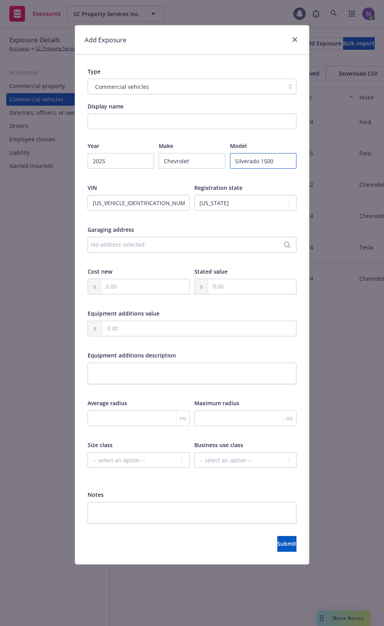
click at [261, 162] on input "Silverado 1500" at bounding box center [263, 161] width 67 height 16
type input "Silverado 1500"
click at [239, 282] on input "text" at bounding box center [252, 286] width 88 height 15
paste input "42,776.00"
type input "42,776.00"
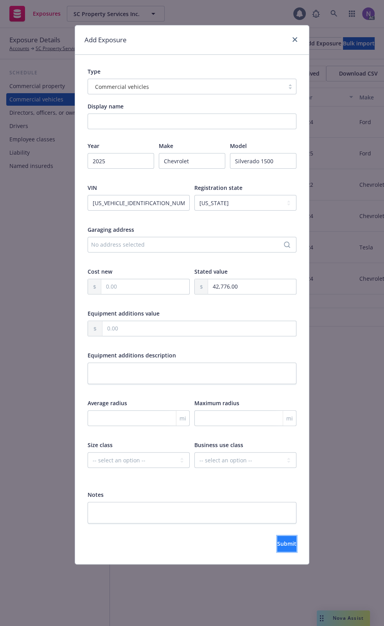
click at [286, 326] on button "Submit" at bounding box center [286, 544] width 19 height 16
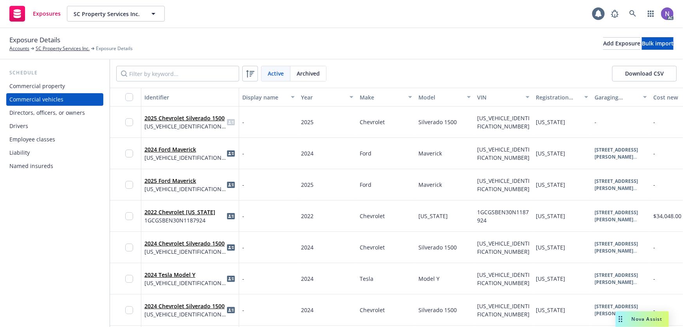
scroll to position [106, 0]
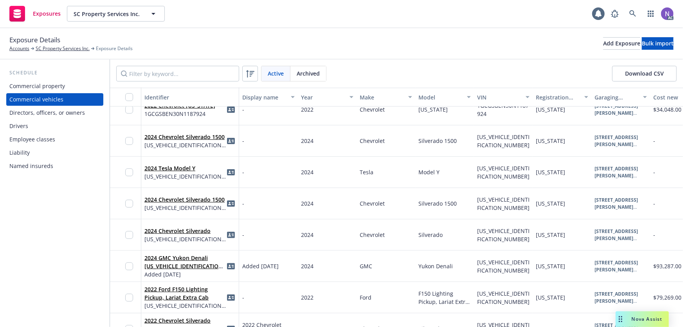
click at [66, 284] on div "Schedule Commercial property Commercial vehicles Directors, officers, or owners…" at bounding box center [55, 192] width 110 height 267
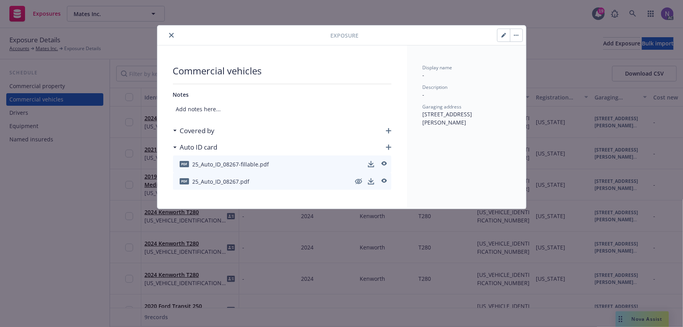
click at [173, 38] on button "close" at bounding box center [171, 35] width 9 height 9
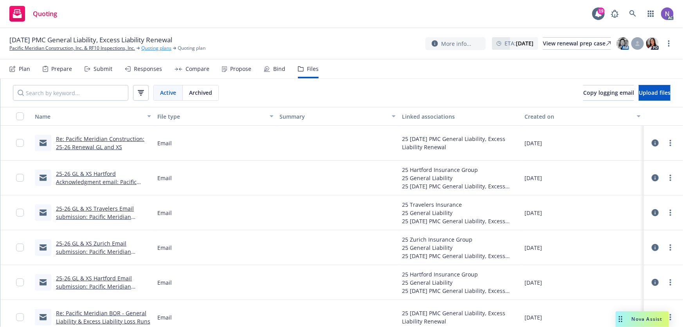
click at [148, 47] on link "Quoting plans" at bounding box center [156, 48] width 30 height 7
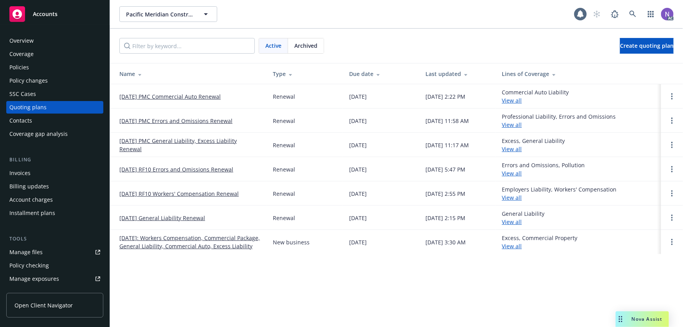
click at [206, 98] on link "[DATE] PMC Commercial Auto Renewal" at bounding box center [169, 96] width 101 height 8
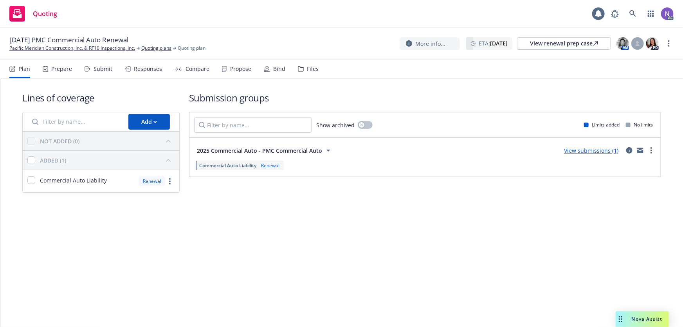
click at [312, 74] on div "Files" at bounding box center [308, 68] width 21 height 19
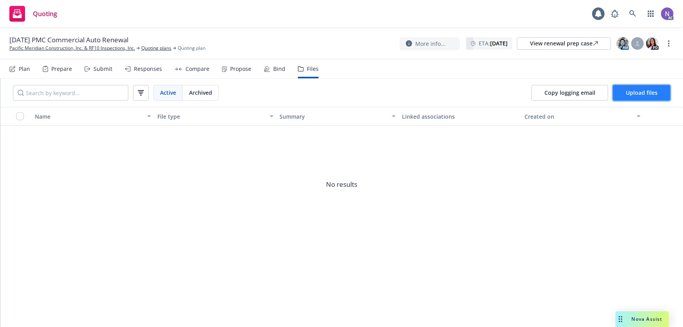
click at [644, 95] on span "Upload files" at bounding box center [642, 92] width 32 height 7
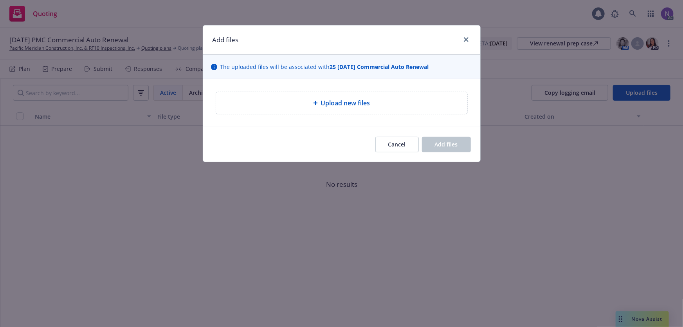
click at [322, 108] on div "Upload new files" at bounding box center [341, 103] width 251 height 22
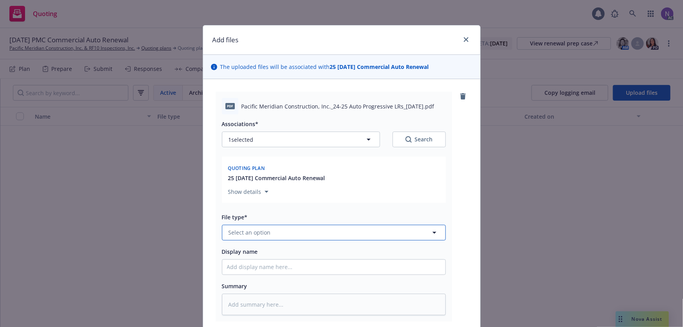
click at [324, 231] on button "Select an option" at bounding box center [334, 233] width 224 height 16
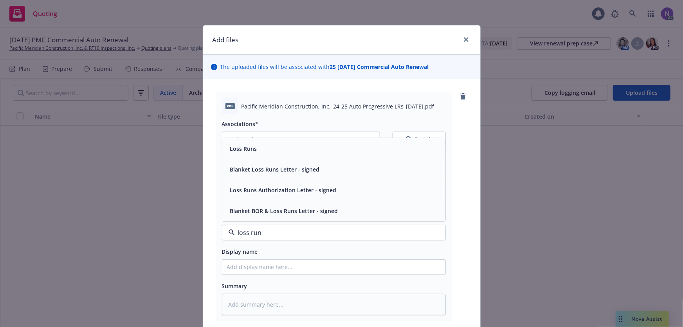
type input "loss run"
click at [302, 137] on button "1 selected" at bounding box center [301, 140] width 158 height 16
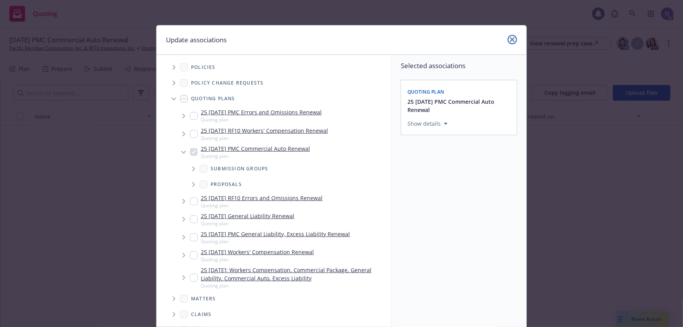
click at [513, 41] on link "close" at bounding box center [512, 39] width 9 height 9
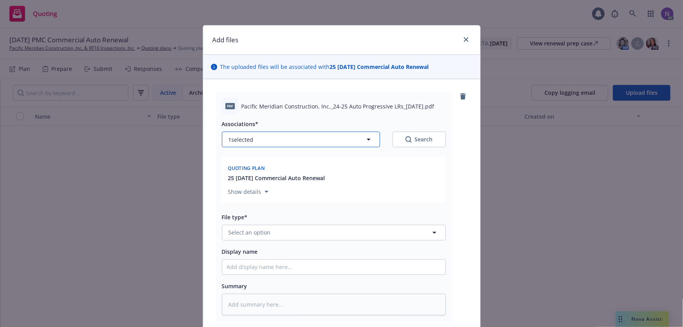
click at [310, 141] on button "1 selected" at bounding box center [301, 140] width 158 height 16
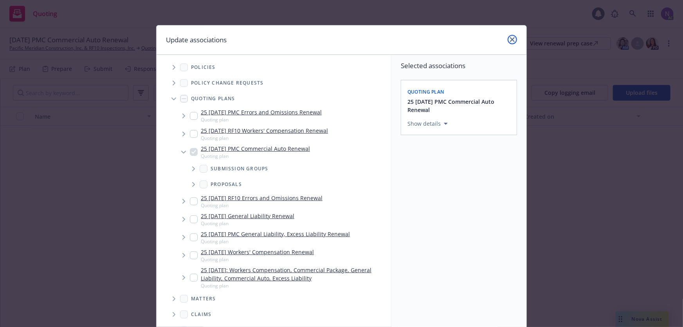
click at [512, 41] on icon "close" at bounding box center [512, 39] width 5 height 5
type textarea "x"
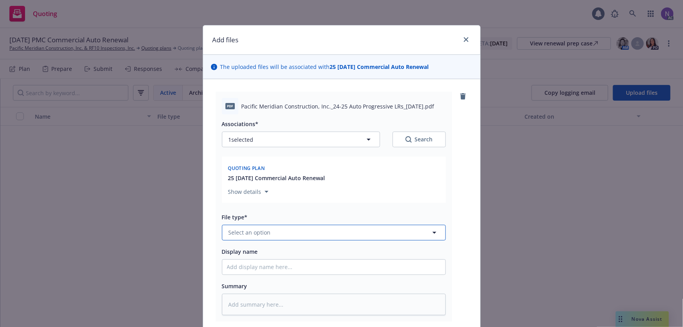
click at [307, 231] on button "Select an option" at bounding box center [334, 233] width 224 height 16
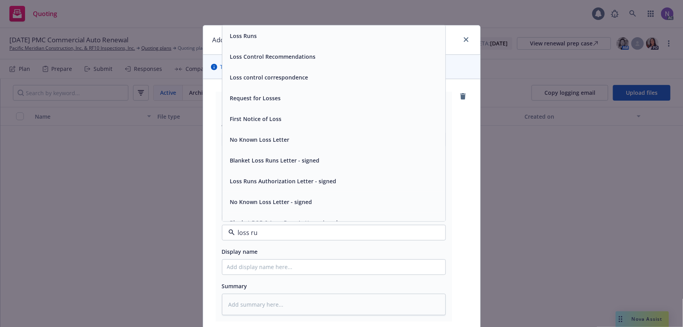
type input "loss run"
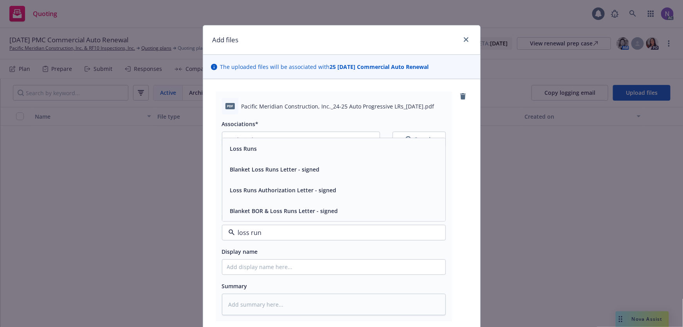
click at [302, 142] on div "Loss Runs" at bounding box center [333, 148] width 223 height 21
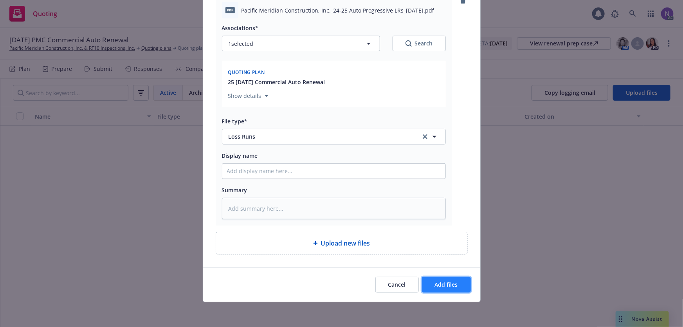
click at [441, 284] on span "Add files" at bounding box center [446, 284] width 23 height 7
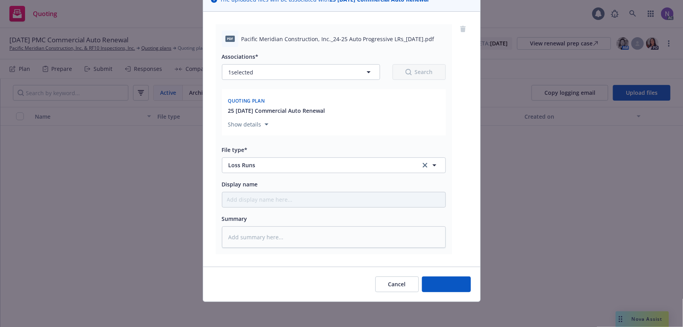
scroll to position [67, 0]
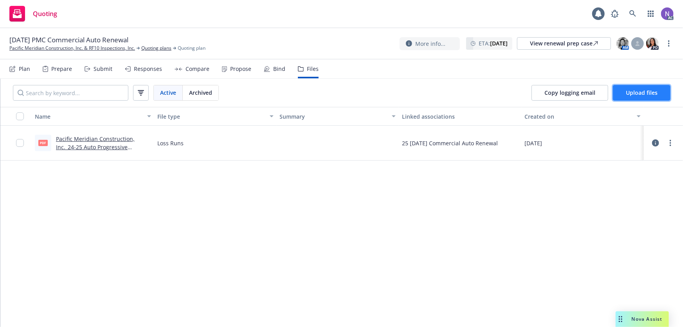
click at [624, 92] on button "Upload files" at bounding box center [642, 93] width 58 height 16
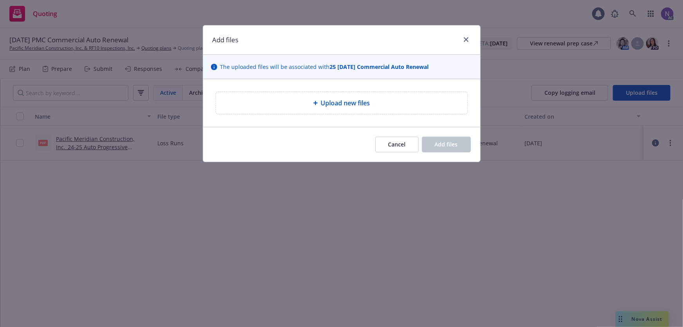
click at [395, 107] on div "Upload new files" at bounding box center [341, 102] width 239 height 9
type textarea "x"
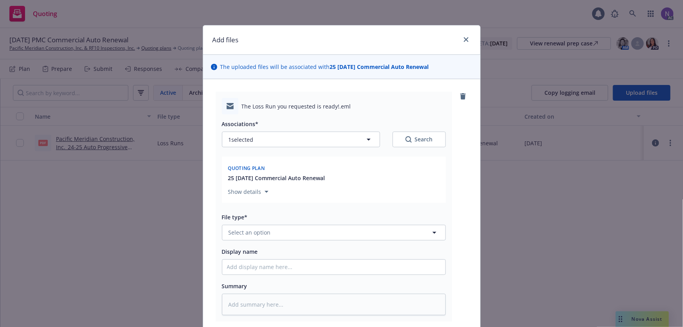
click at [265, 223] on div "File type* Select an option" at bounding box center [334, 226] width 224 height 28
click at [289, 225] on button "Select an option" at bounding box center [334, 233] width 224 height 16
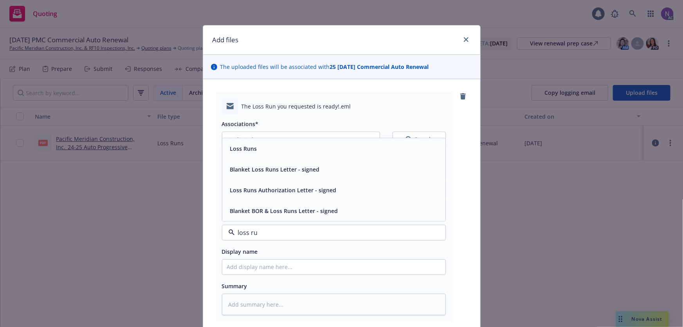
type input "loss run"
click at [284, 147] on div "Loss Runs" at bounding box center [334, 148] width 214 height 11
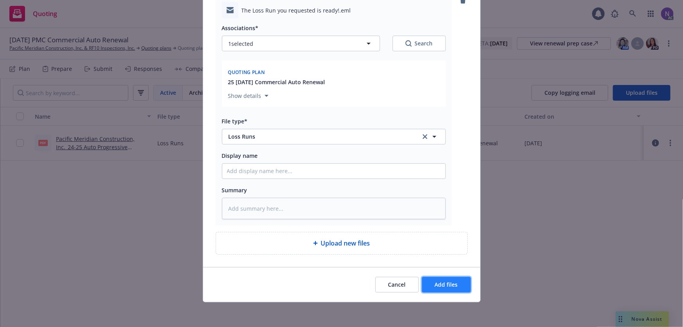
click at [442, 284] on span "Add files" at bounding box center [446, 284] width 23 height 7
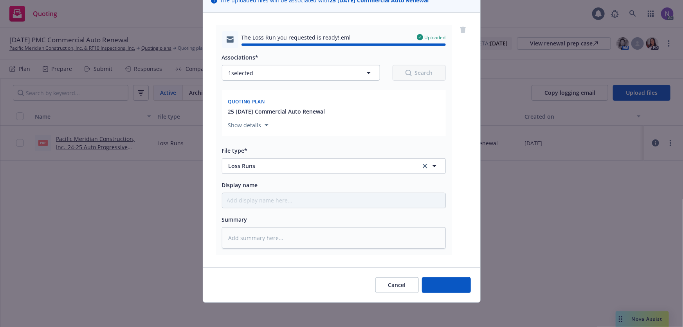
type textarea "x"
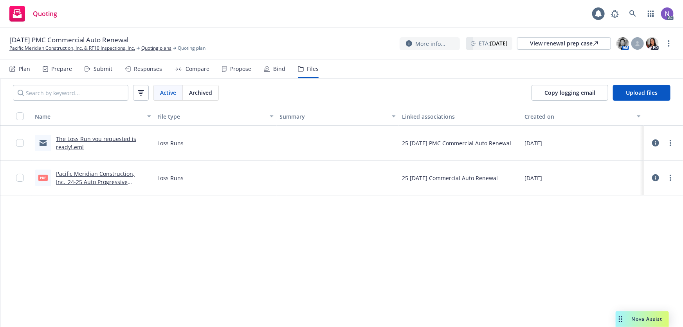
click at [277, 32] on div "11/07/25 PMC Commercial Auto Renewal Pacific Meridian Construction, Inc. & RF10…" at bounding box center [341, 43] width 683 height 31
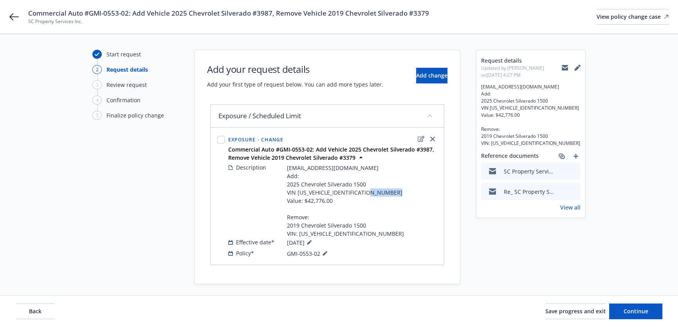
click at [567, 68] on icon at bounding box center [565, 69] width 6 height 4
click at [626, 310] on span "Continue" at bounding box center [635, 310] width 25 height 7
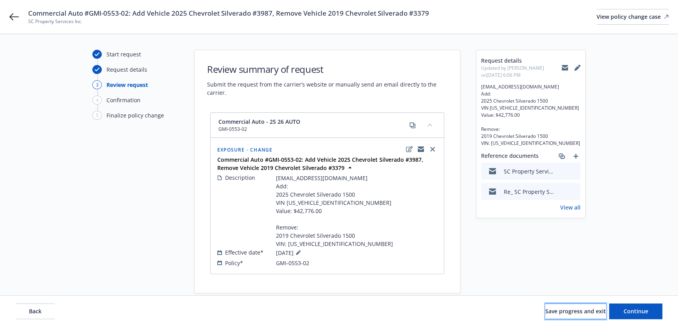
click at [575, 315] on button "Save progress and exit" at bounding box center [575, 311] width 61 height 16
